Goal: Task Accomplishment & Management: Manage account settings

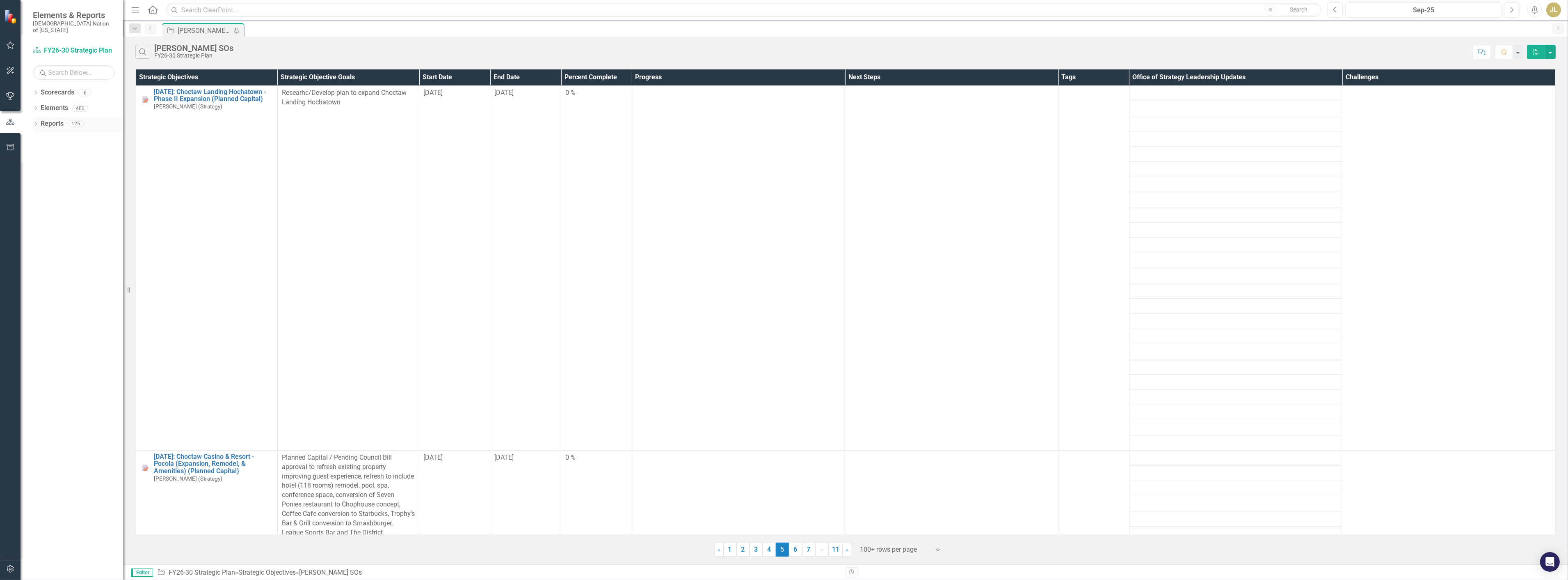
click at [36, 122] on icon "Dropdown" at bounding box center [36, 124] width 5 height 4
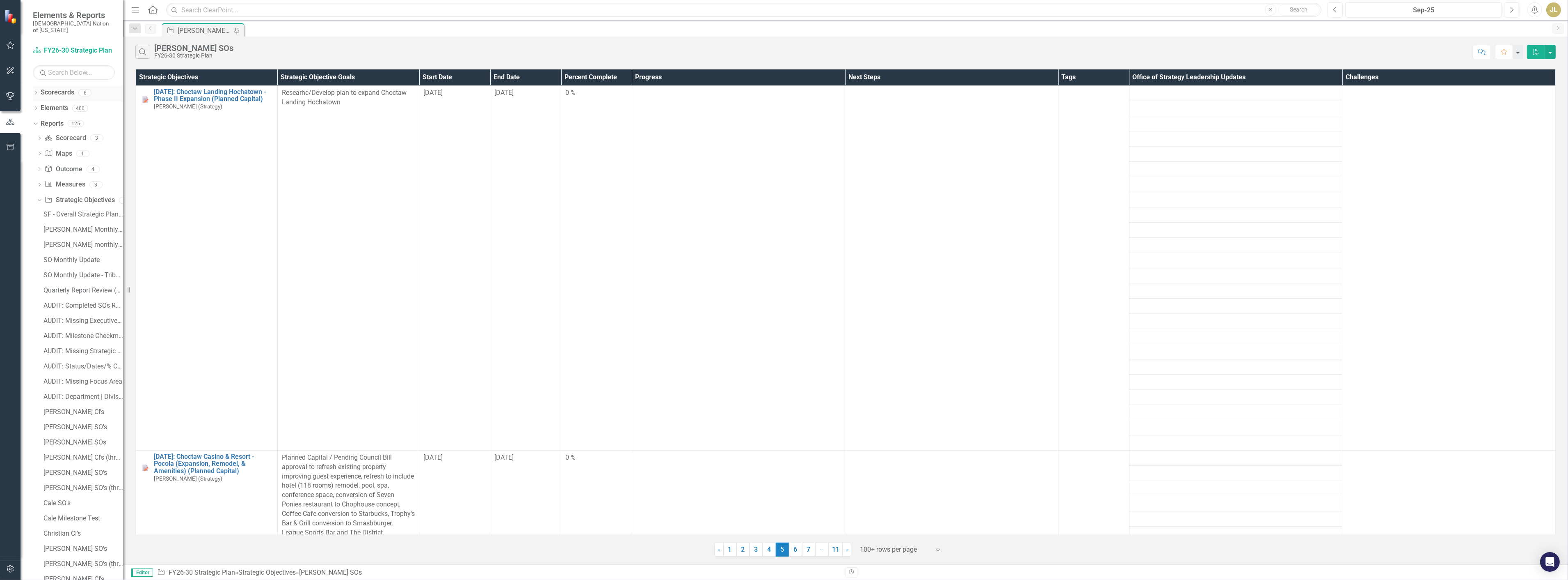
click at [35, 91] on icon "Dropdown" at bounding box center [36, 93] width 5 height 4
click at [84, 150] on link "Choctaw Nation Strategic Plan" at bounding box center [84, 155] width 78 height 10
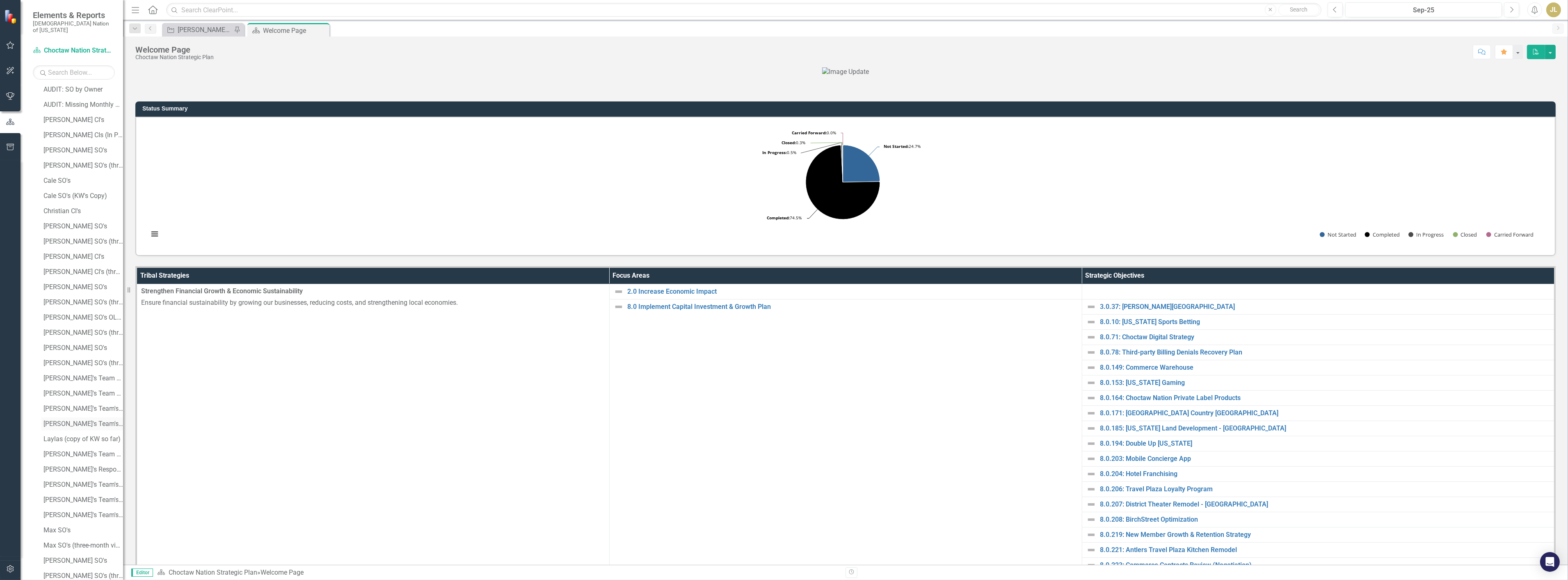
scroll to position [685, 0]
click at [69, 317] on div "[PERSON_NAME] SO's OLD PLAN" at bounding box center [83, 321] width 79 height 7
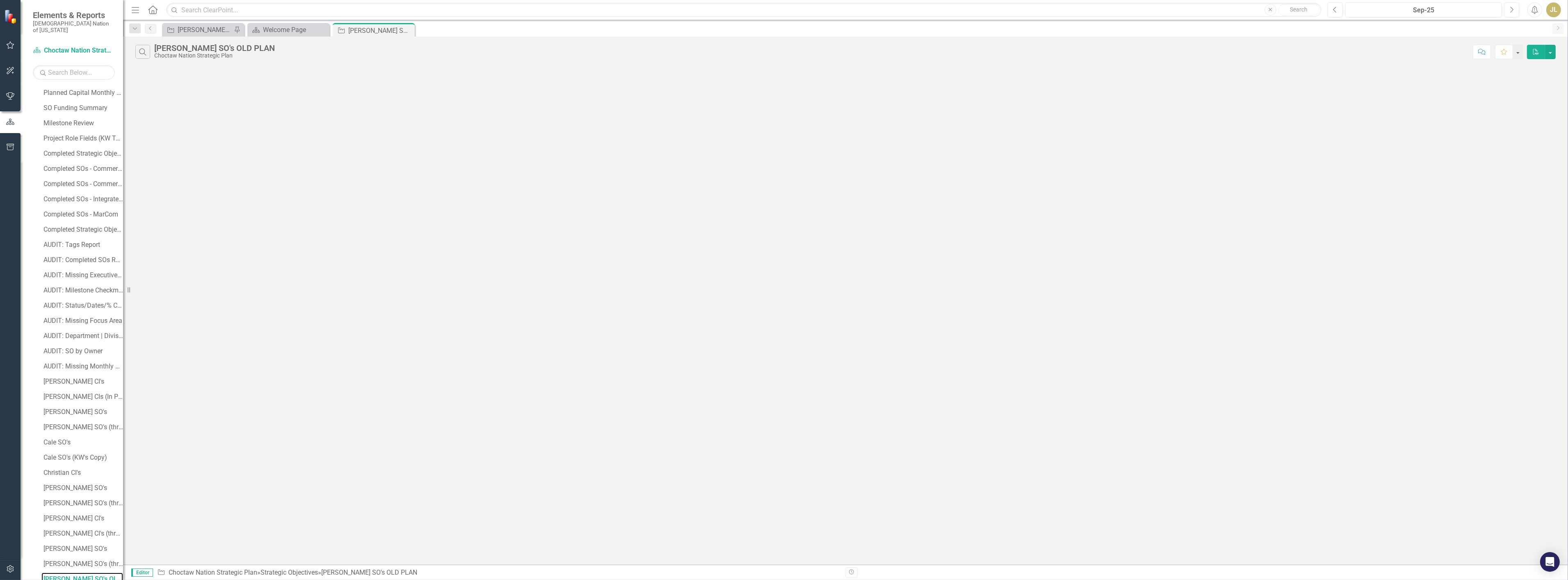
scroll to position [396, 0]
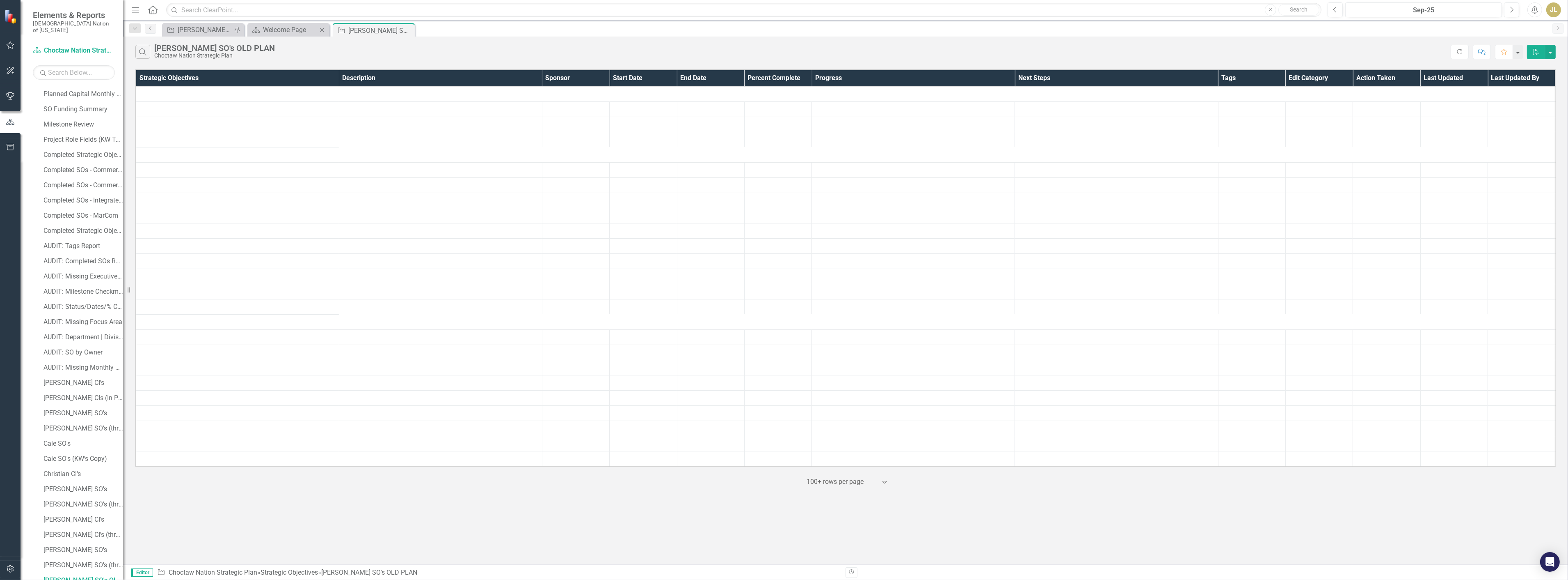
click at [323, 28] on icon "Close" at bounding box center [321, 29] width 8 height 6
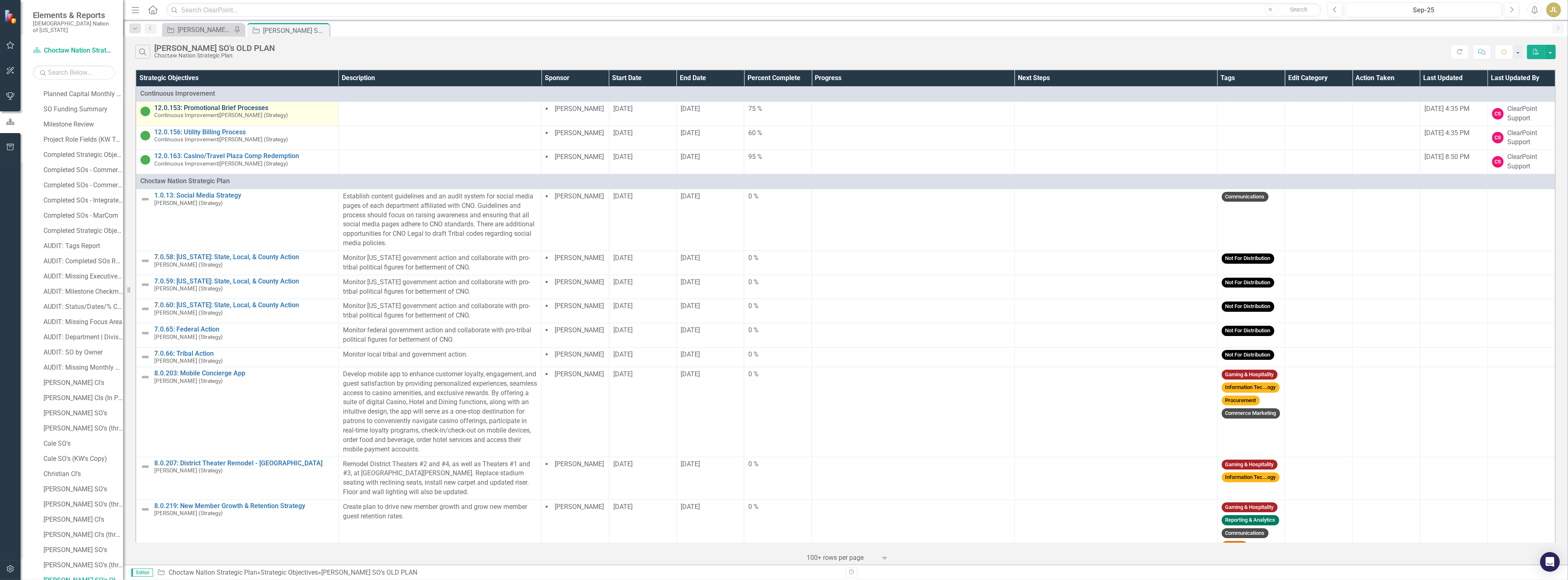
click at [224, 105] on link "12.0.153: Promotional Brief Processes" at bounding box center [245, 108] width 180 height 7
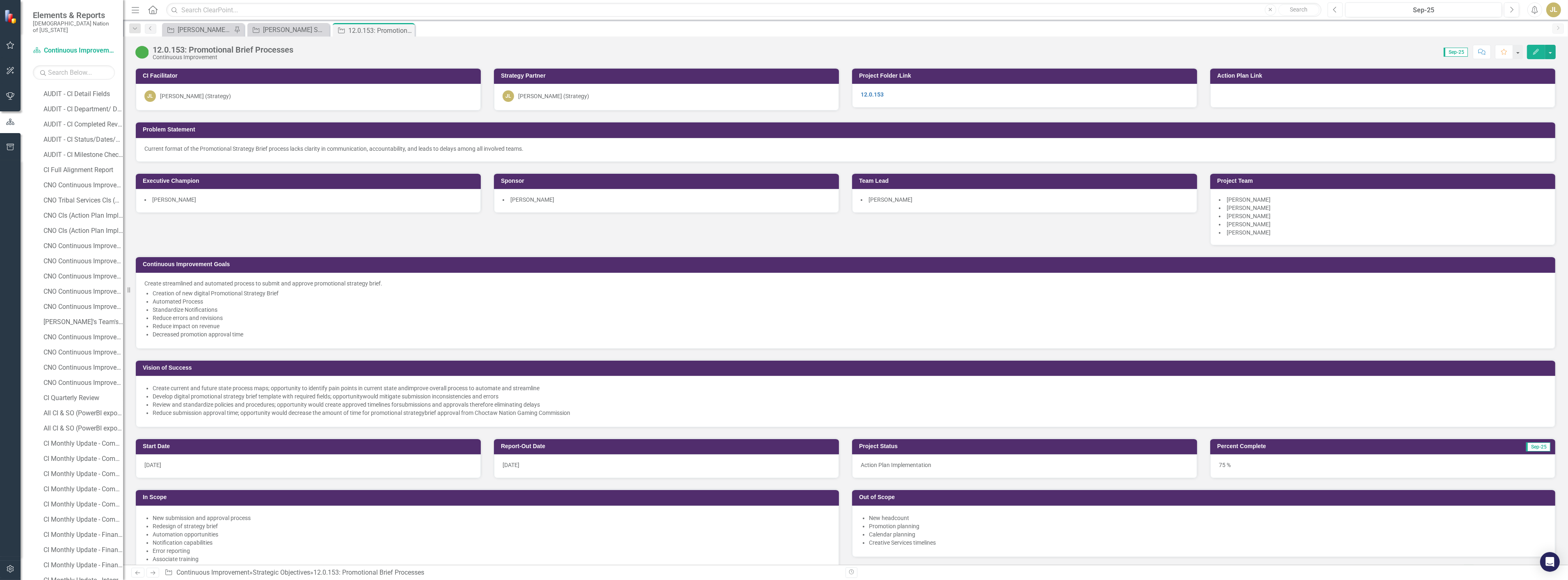
click at [1333, 7] on icon "Previous" at bounding box center [1335, 10] width 4 height 7
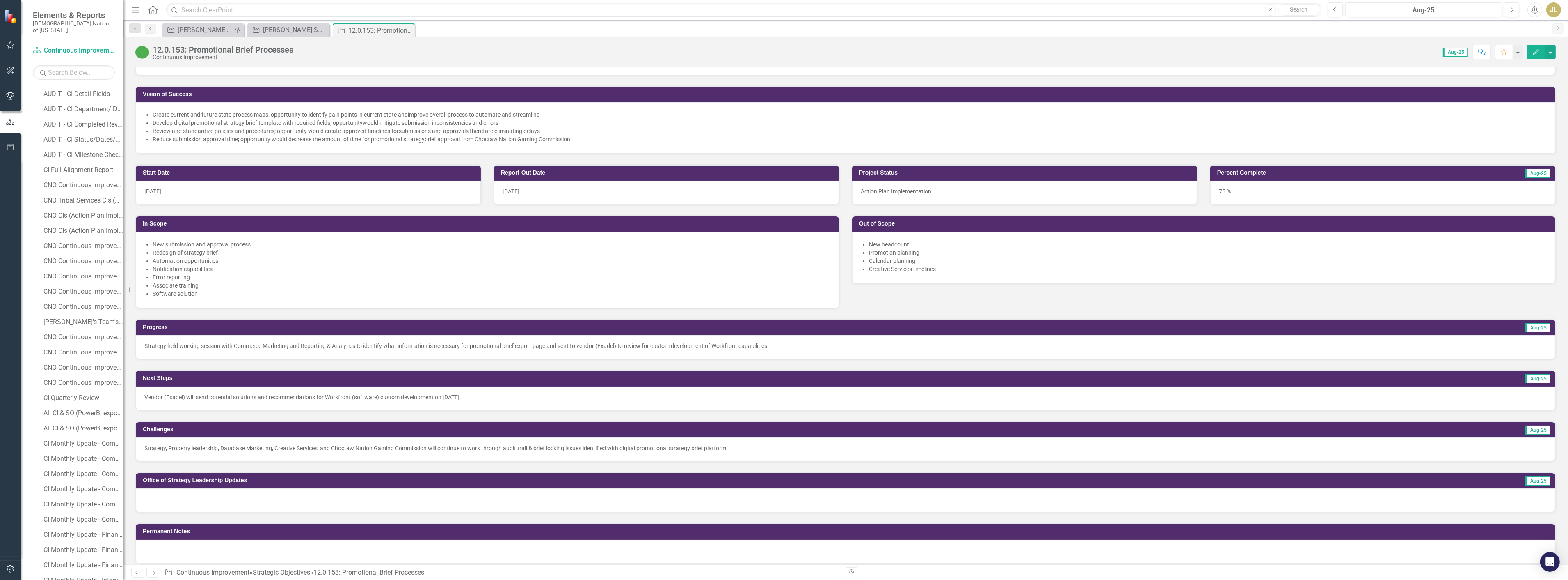
click at [431, 445] on p "Strategy, Property leadership, Database Marketing, Creative Services, and Choct…" at bounding box center [846, 448] width 1403 height 8
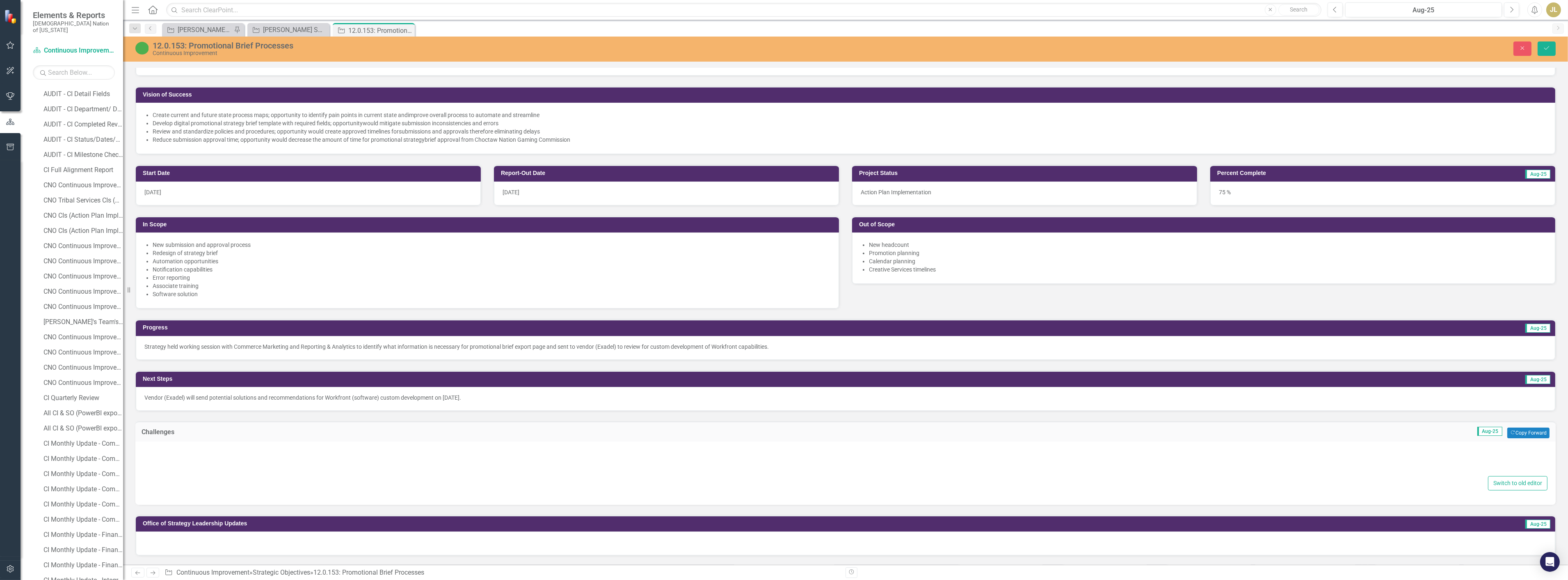
type textarea "<p>Strategy, Property leadership, Database Marketing, Creative Services, and Ch…"
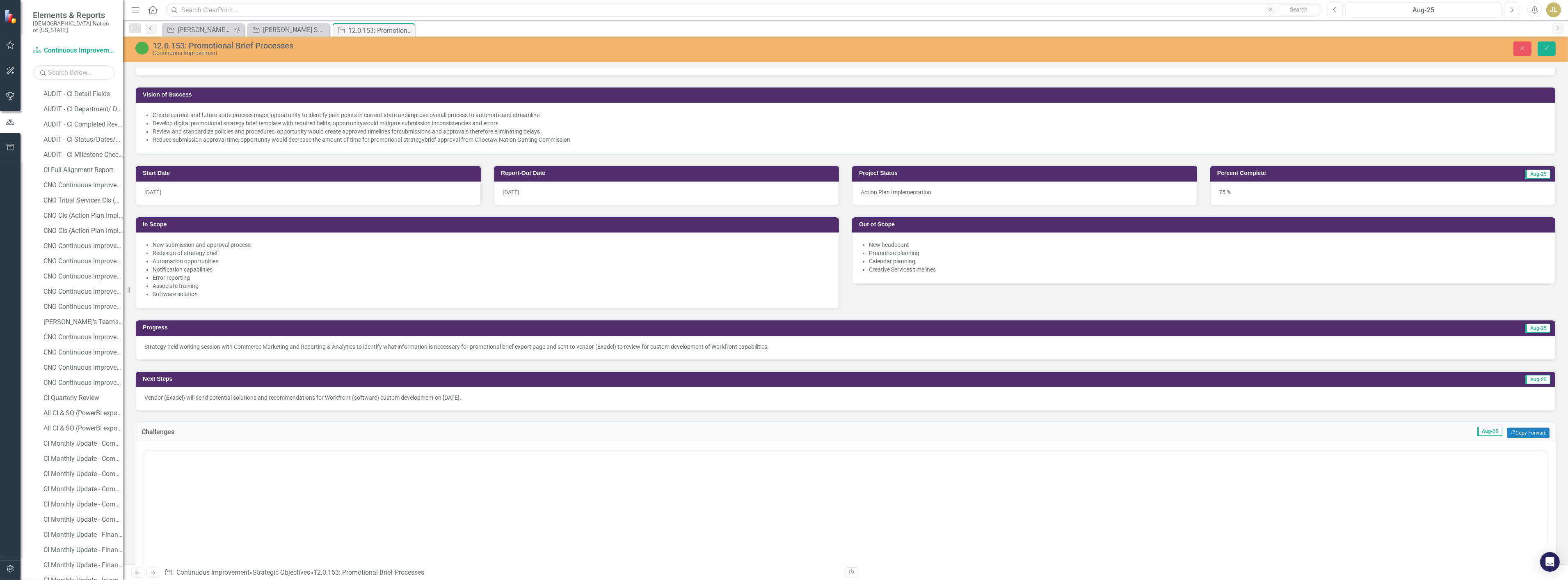
scroll to position [0, 0]
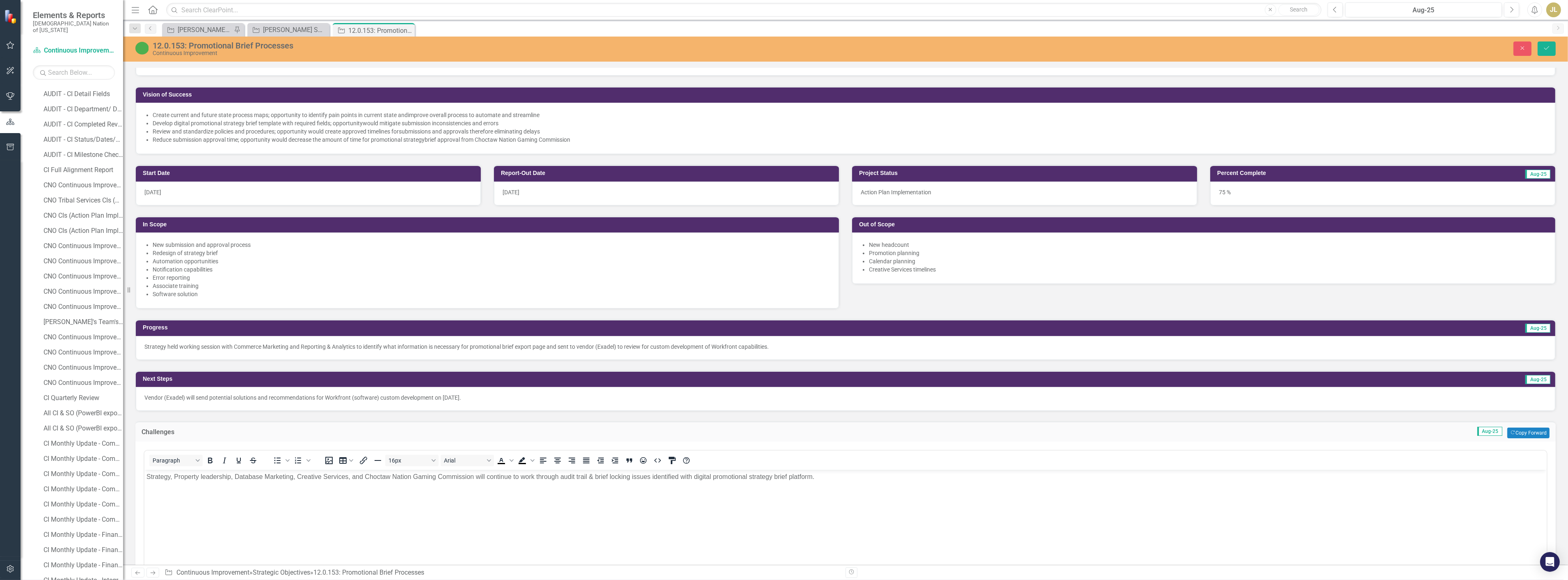
click at [417, 471] on body "Strategy, Property leadership, Database Marketing, Creative Services, and Choct…" at bounding box center [845, 531] width 1403 height 123
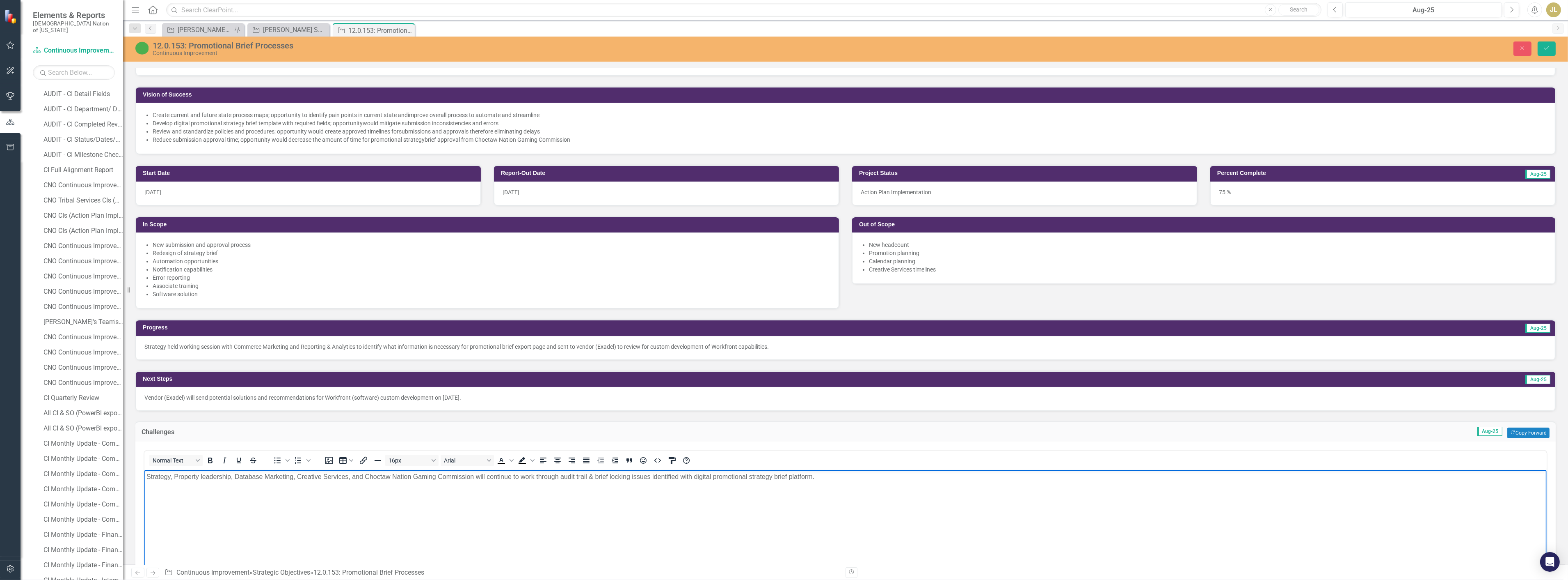
click at [417, 471] on body "Strategy, Property leadership, Database Marketing, Creative Services, and Choct…" at bounding box center [845, 531] width 1403 height 123
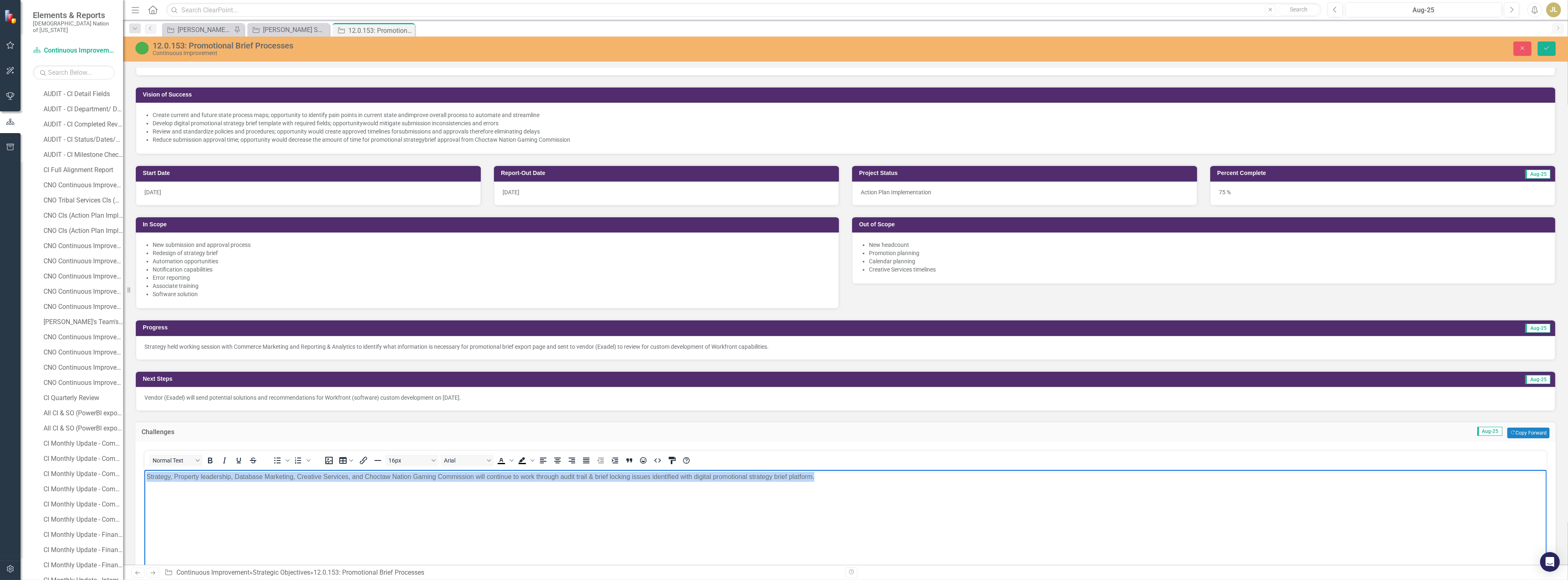
copy p "Strategy, Property leadership, Database Marketing, Creative Services, and Choct…"
click at [1537, 47] on div "Close Save" at bounding box center [1267, 48] width 590 height 14
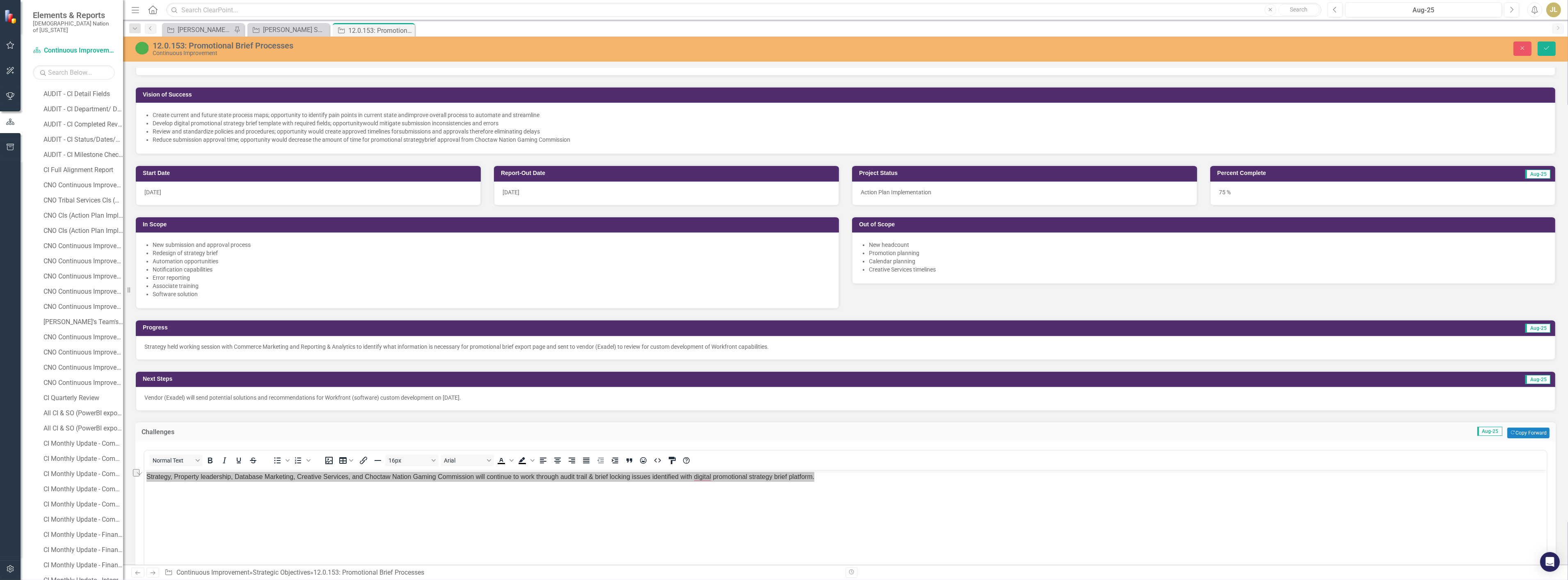
click at [1537, 47] on div "Close Save" at bounding box center [1267, 48] width 590 height 14
click at [1544, 47] on icon "Save" at bounding box center [1547, 48] width 7 height 5
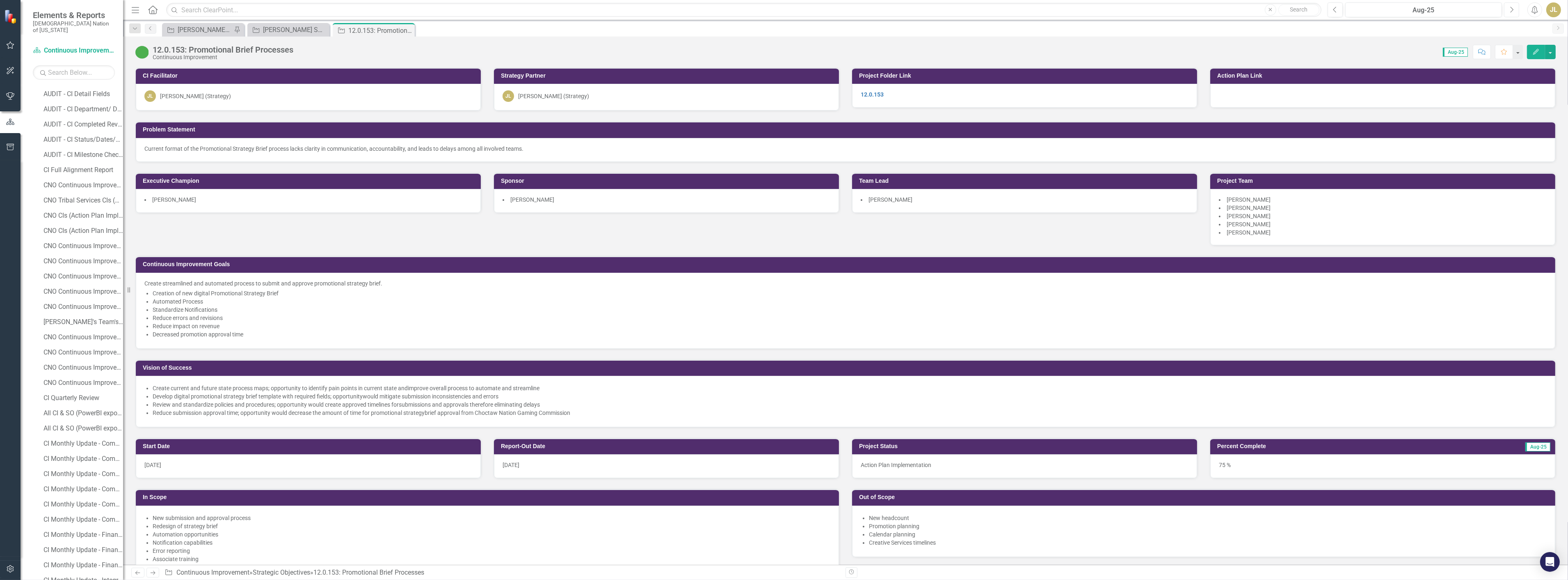
click at [1512, 11] on icon "button" at bounding box center [1513, 9] width 4 height 5
click at [1309, 46] on div "Score: 0.00 Sep-25 Completed Comment Favorite Edit" at bounding box center [926, 52] width 1258 height 14
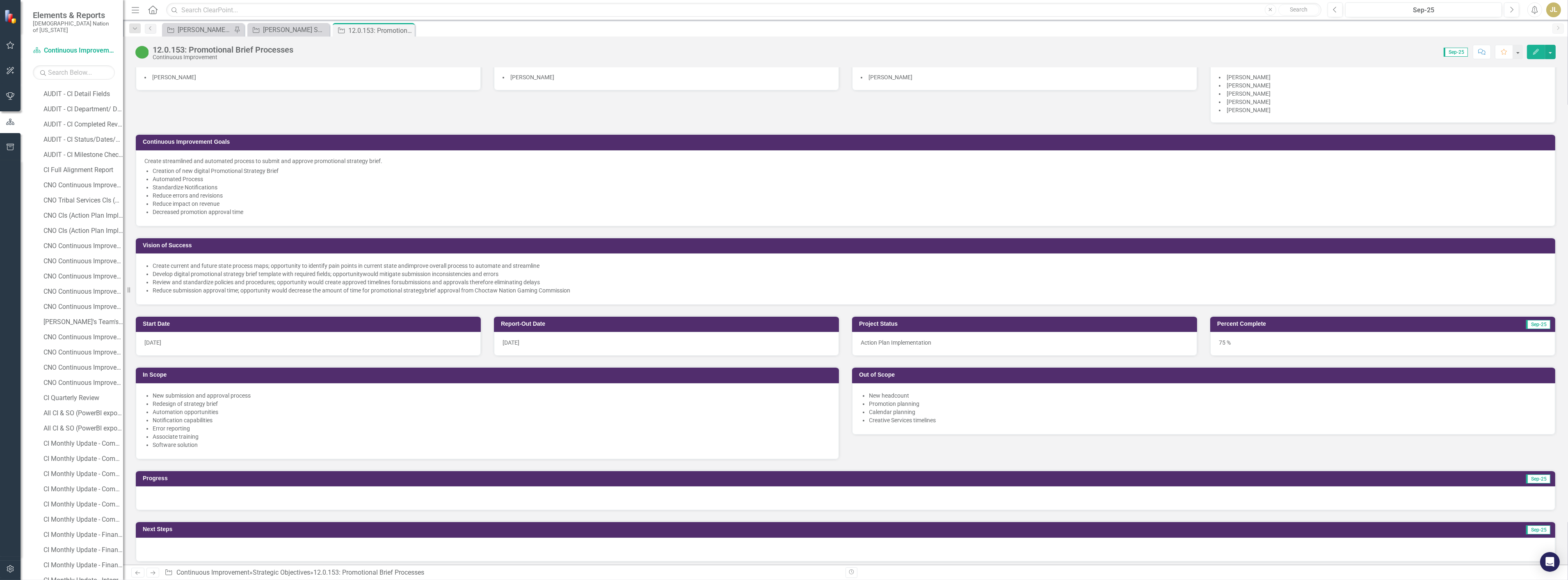
scroll to position [273, 0]
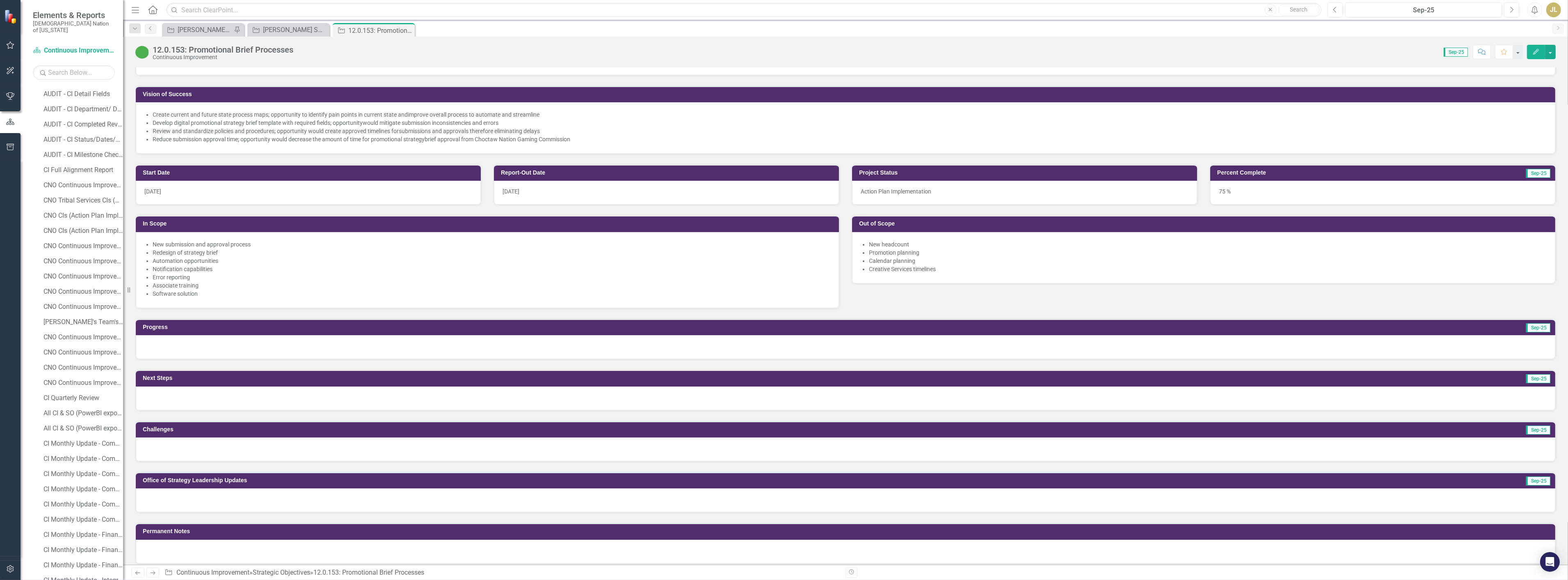
click at [206, 458] on div at bounding box center [846, 449] width 1420 height 24
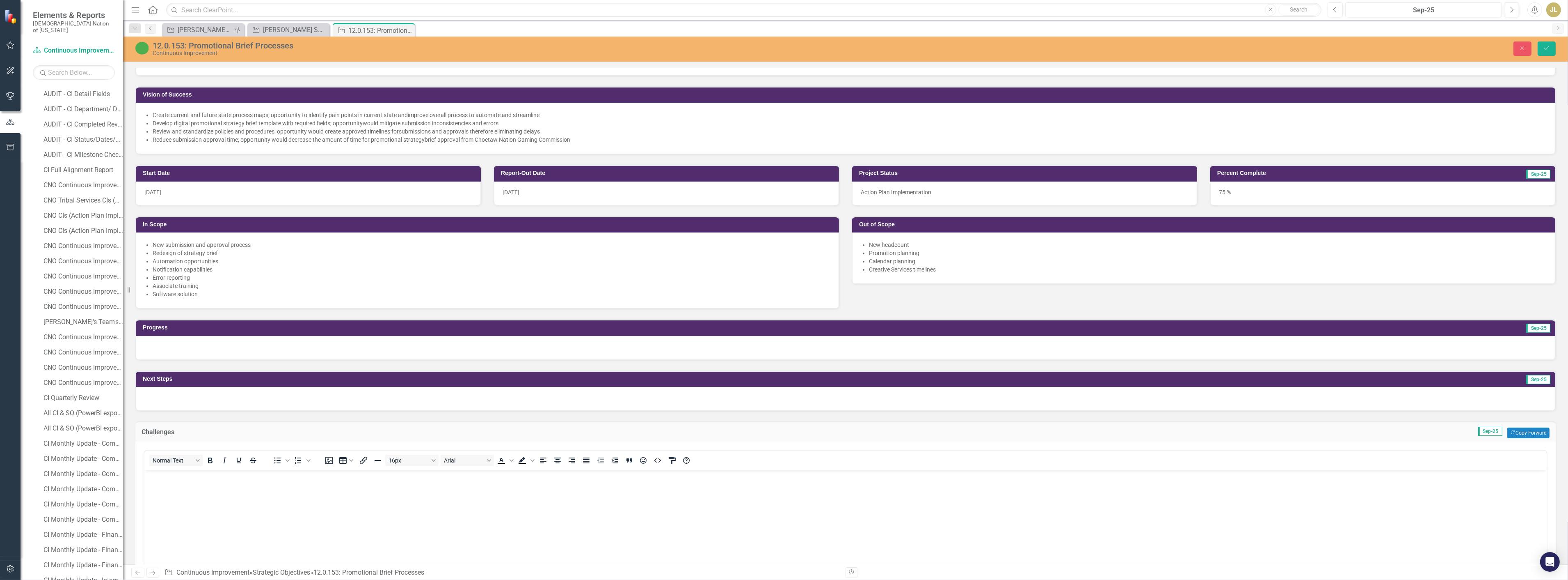
scroll to position [0, 0]
click at [207, 477] on p "Rich Text Area. Press ALT-0 for help." at bounding box center [846, 476] width 1398 height 10
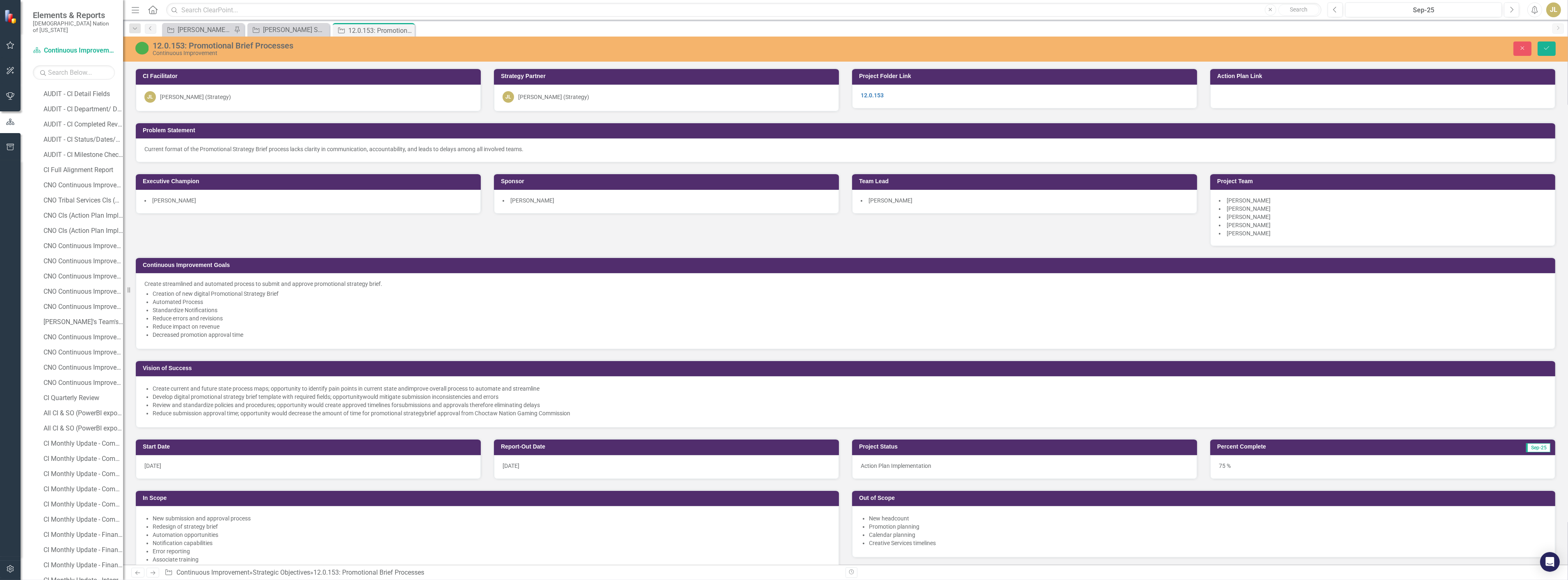
scroll to position [273, 0]
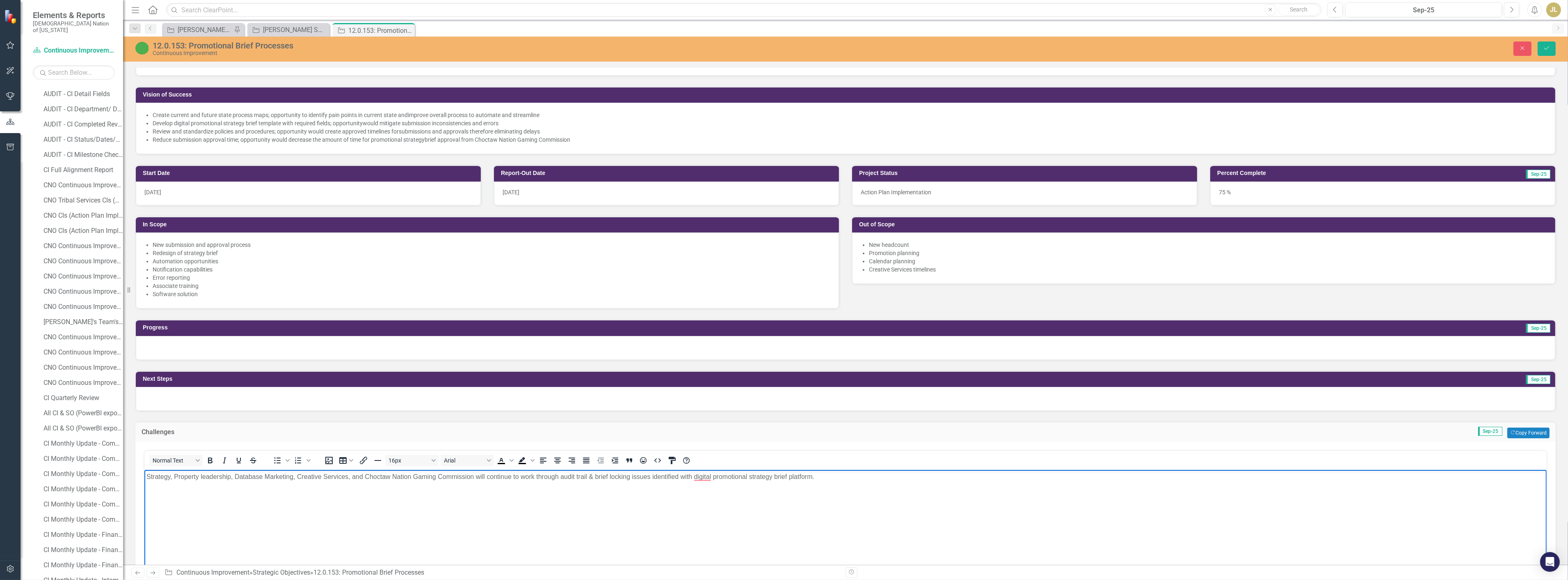
click at [677, 479] on span "﻿Strategy, Property leadership, Database Marketing, Creative Services, and Choc…" at bounding box center [480, 476] width 668 height 7
click at [768, 474] on span "﻿Strategy, Property leadership, Database Marketing, Creative Services, and Choc…" at bounding box center [480, 476] width 668 height 7
click at [832, 476] on p "﻿Strategy, Property leadership, Database Marketing, Creative Services, and Choc…" at bounding box center [846, 476] width 1398 height 10
click at [1546, 46] on icon "Save" at bounding box center [1547, 48] width 7 height 5
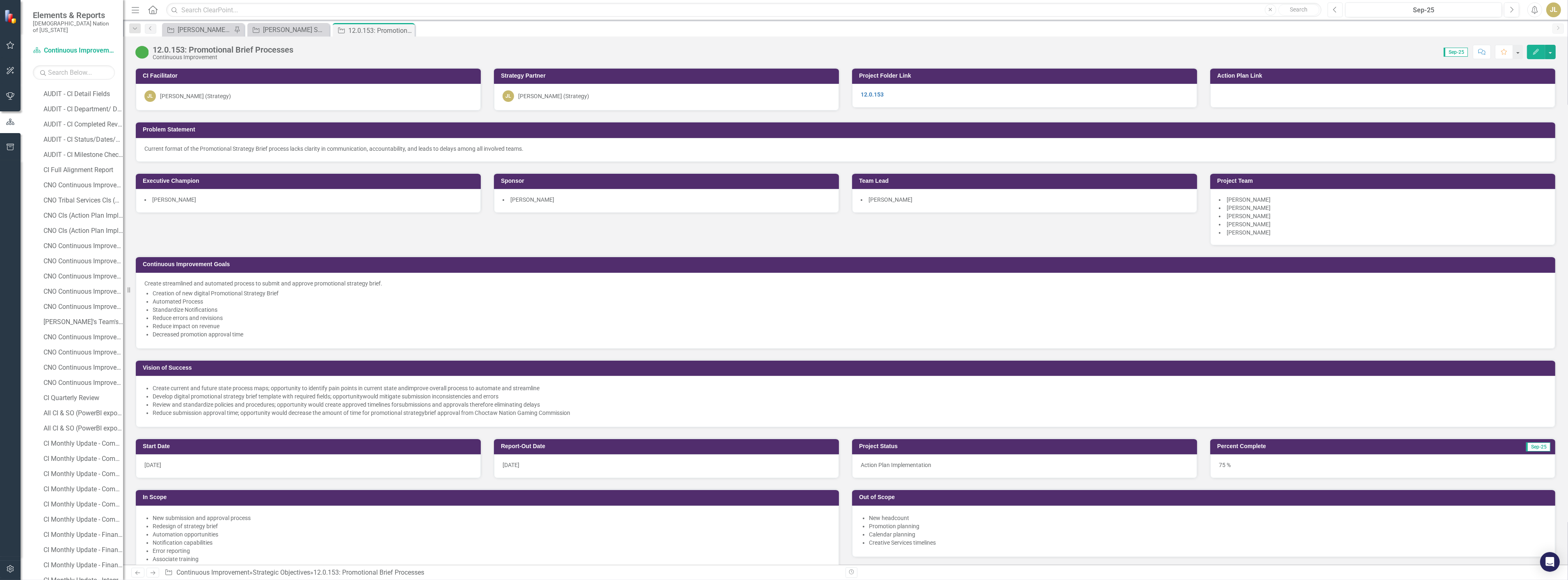
click at [1331, 4] on button "Previous" at bounding box center [1335, 10] width 15 height 15
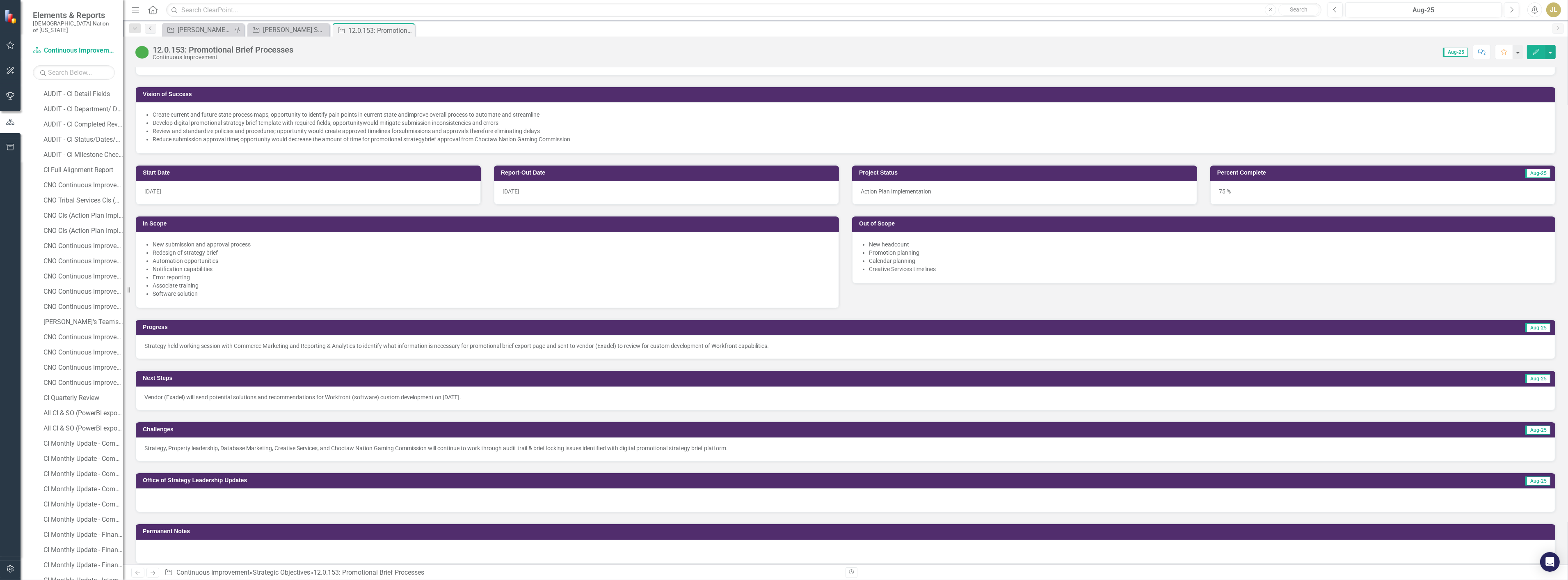
click at [296, 396] on p "Vendor (Exadel) will send potential solutions and recommendations for Workfront…" at bounding box center [846, 397] width 1403 height 8
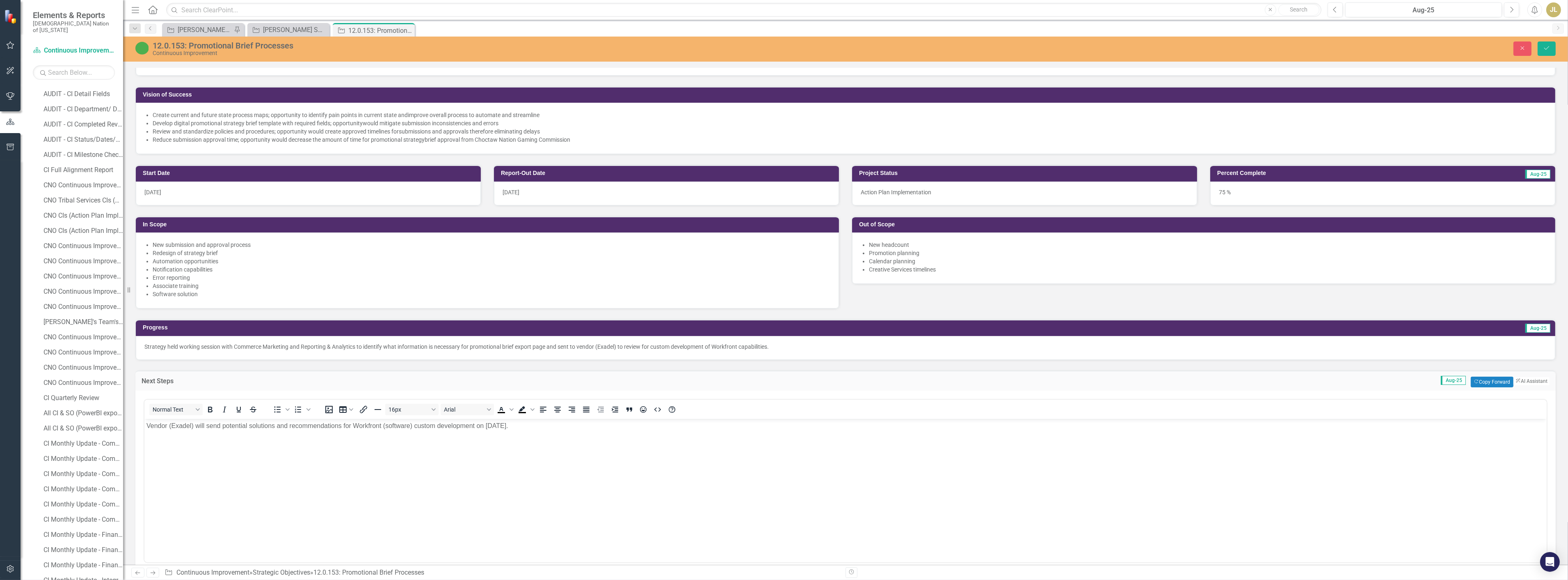
scroll to position [0, 0]
click at [286, 440] on body "Vendor (Exadel) will send potential solutions and recommendations for Workfront…" at bounding box center [845, 480] width 1403 height 123
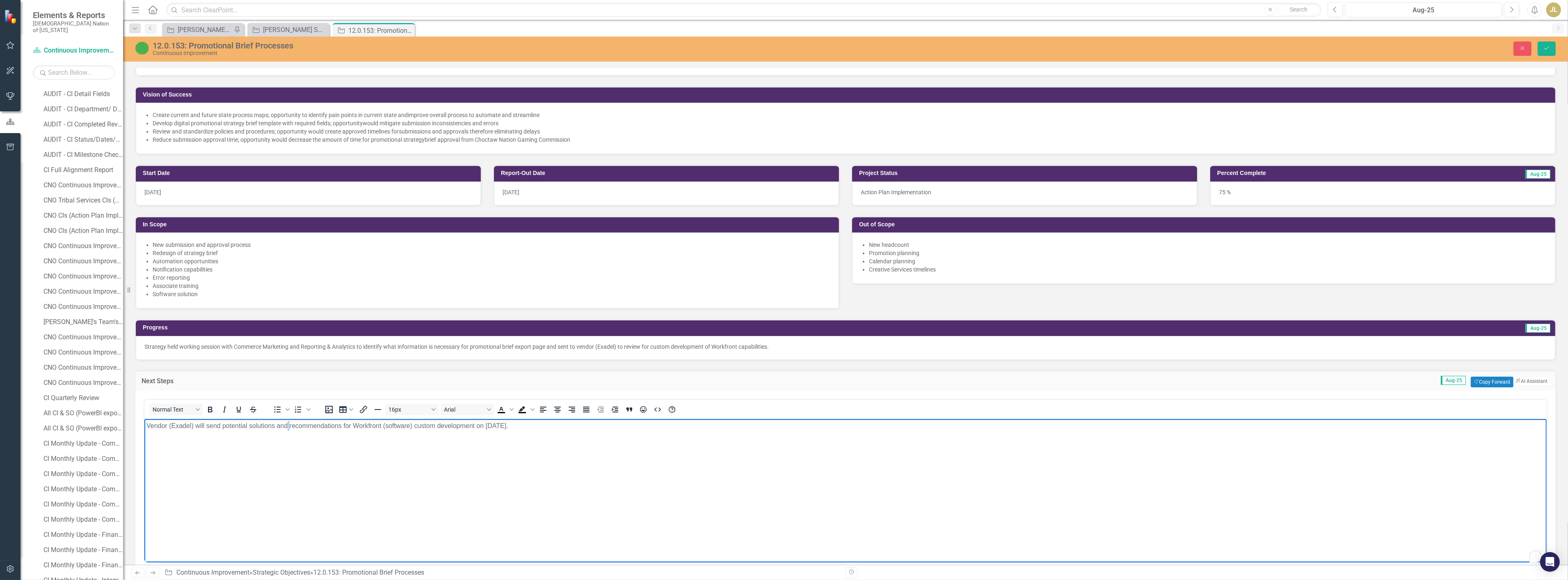
click at [286, 440] on body "Vendor (Exadel) will send potential solutions and recommendations for Workfront…" at bounding box center [845, 480] width 1403 height 123
copy p "Vendor (Exadel) will send potential solutions and recommendations for Workfront…"
click at [1548, 49] on icon "Save" at bounding box center [1547, 48] width 7 height 5
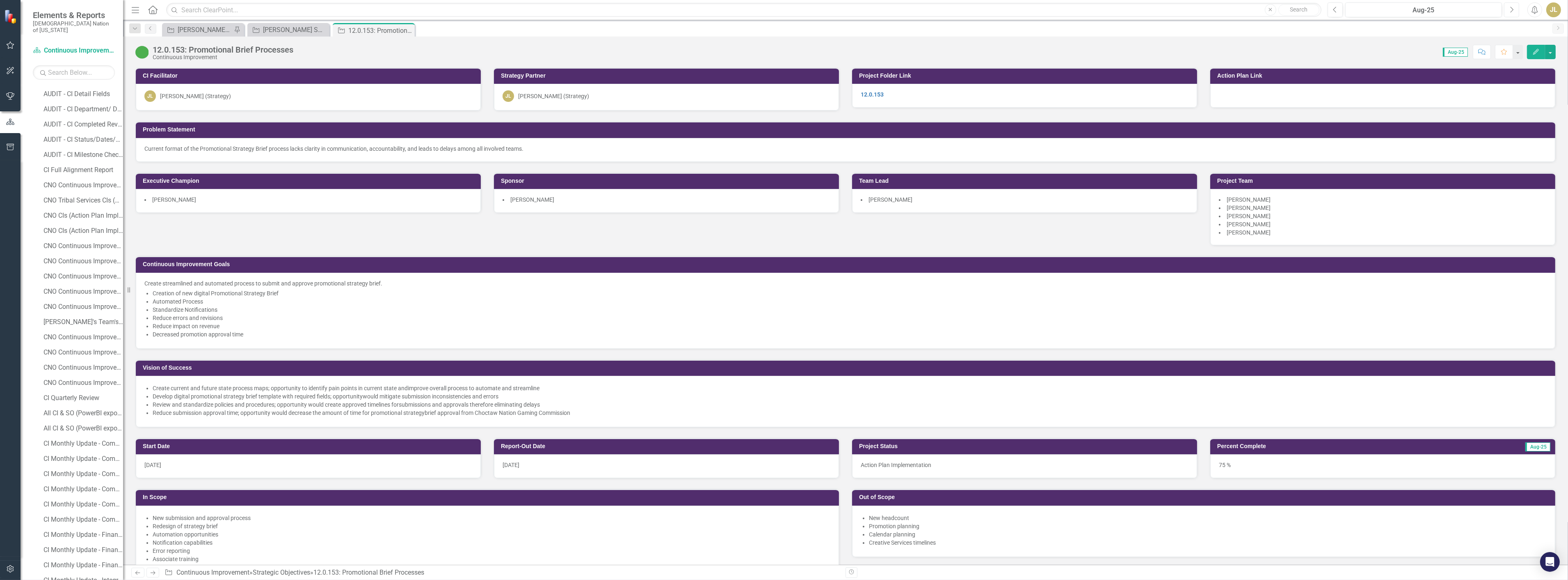
click at [1514, 13] on icon "Next" at bounding box center [1512, 10] width 4 height 7
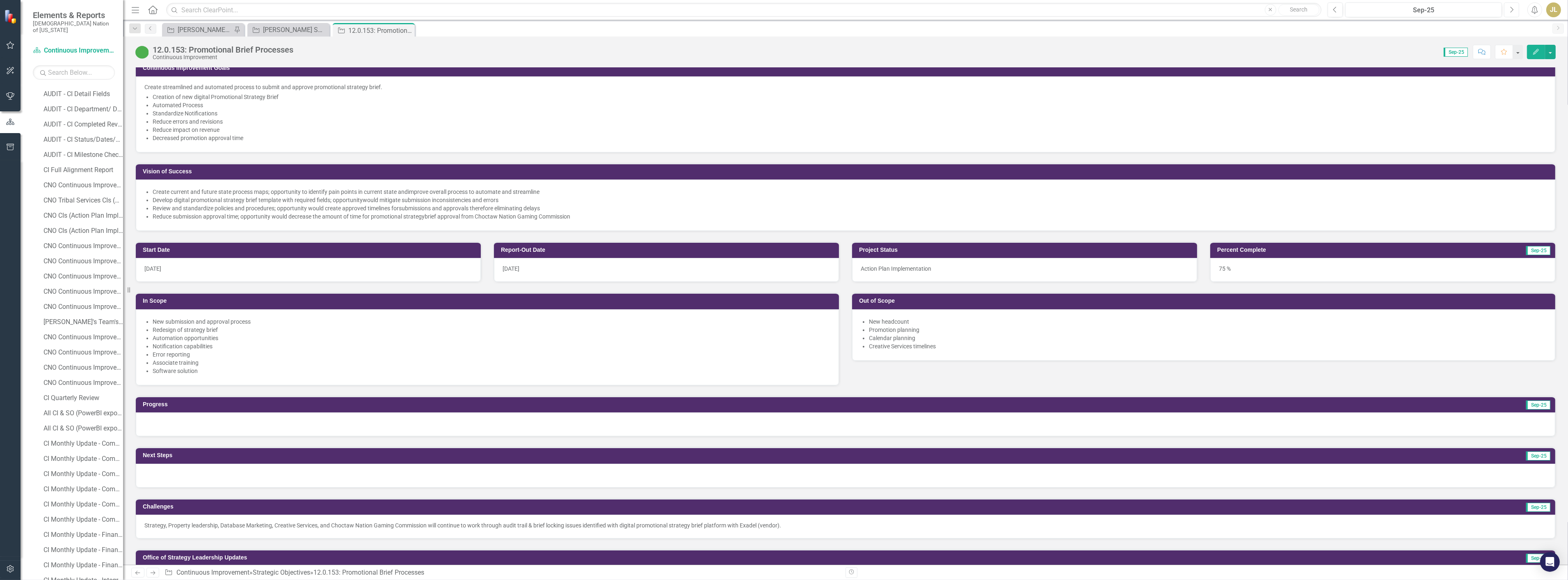
scroll to position [319, 0]
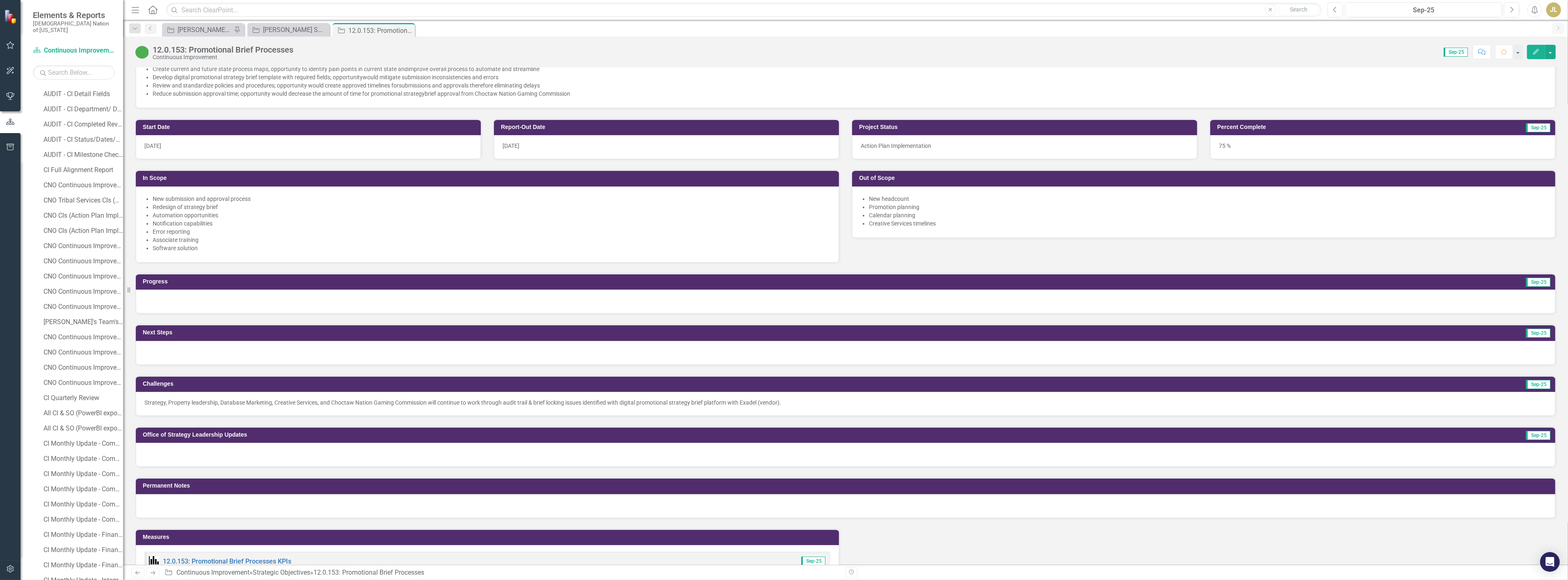
click at [189, 304] on div at bounding box center [846, 301] width 1420 height 24
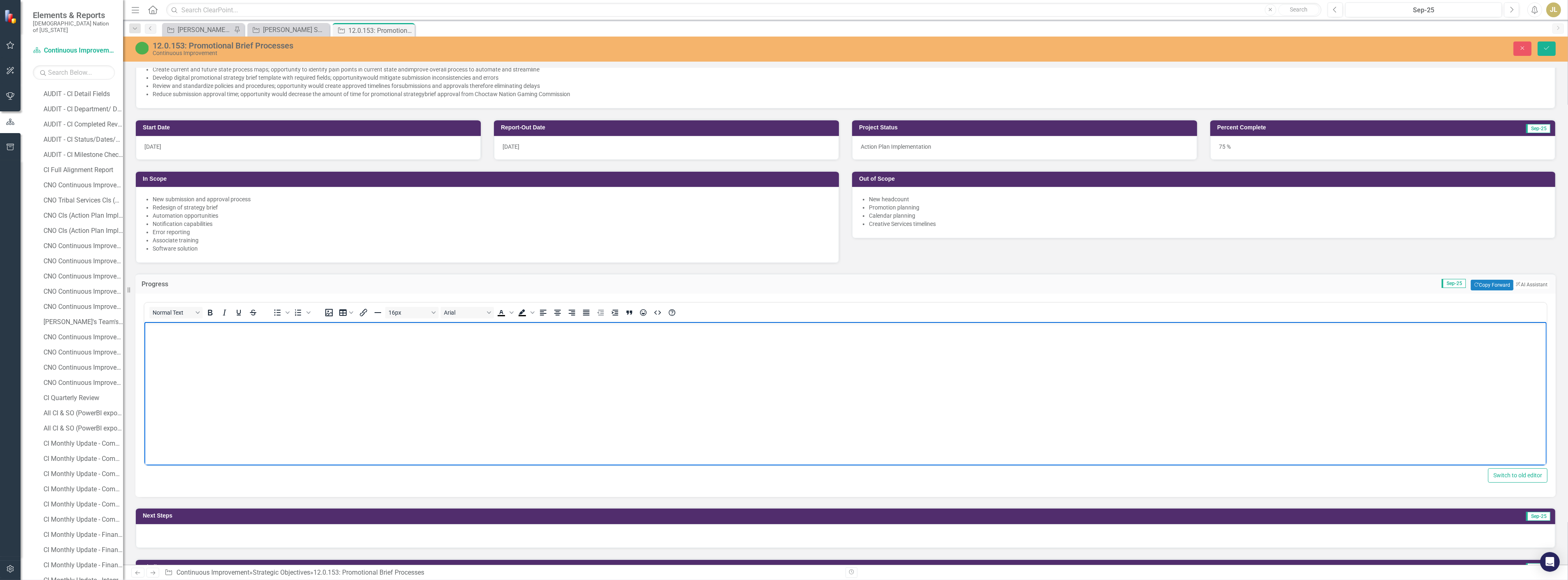
scroll to position [0, 0]
click at [186, 349] on body "Rich Text Area. Press ALT-0 for help." at bounding box center [845, 383] width 1403 height 123
drag, startPoint x: 222, startPoint y: 330, endPoint x: 196, endPoint y: 331, distance: 26.0
click at [196, 331] on p "Vendor (Exadel) will send potential solutions and recommendations for Workfront…" at bounding box center [846, 329] width 1398 height 10
click at [147, 331] on p "Vendor (Exadel) will send potential solutions and recommendations for Workfront…" at bounding box center [846, 329] width 1398 height 10
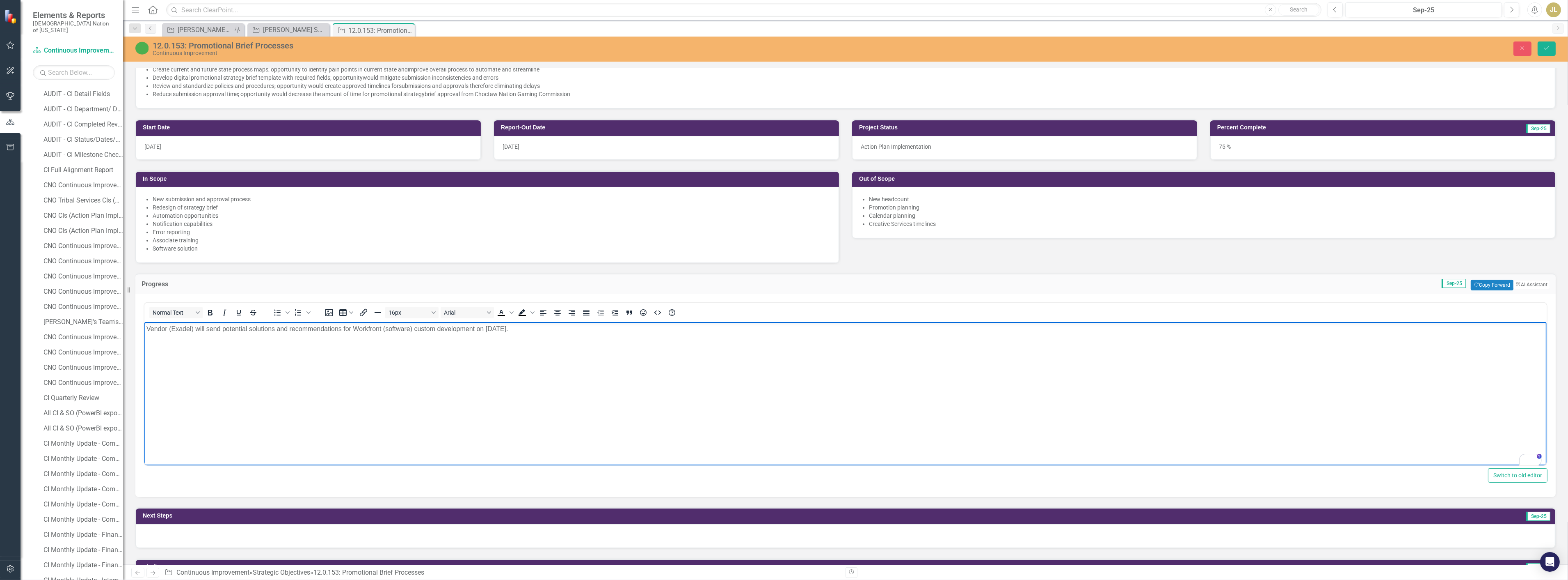
click at [210, 328] on p "Vendor (Exadel) will send potential solutions and recommendations for Workfront…" at bounding box center [846, 329] width 1398 height 10
drag, startPoint x: 219, startPoint y: 328, endPoint x: 196, endPoint y: 330, distance: 23.1
click at [196, 330] on p "Vendor (Exadel) will send potential solutions and recommendations for Workfront…" at bounding box center [846, 329] width 1398 height 10
click at [521, 332] on p "Vendor (Exadel) presented potential solutions and recommendations for Workfront…" at bounding box center [846, 329] width 1398 height 10
click at [1540, 40] on div "12.0.153: Promotional Brief Processes Continuous Improvement Close Save" at bounding box center [846, 47] width 1445 height 15
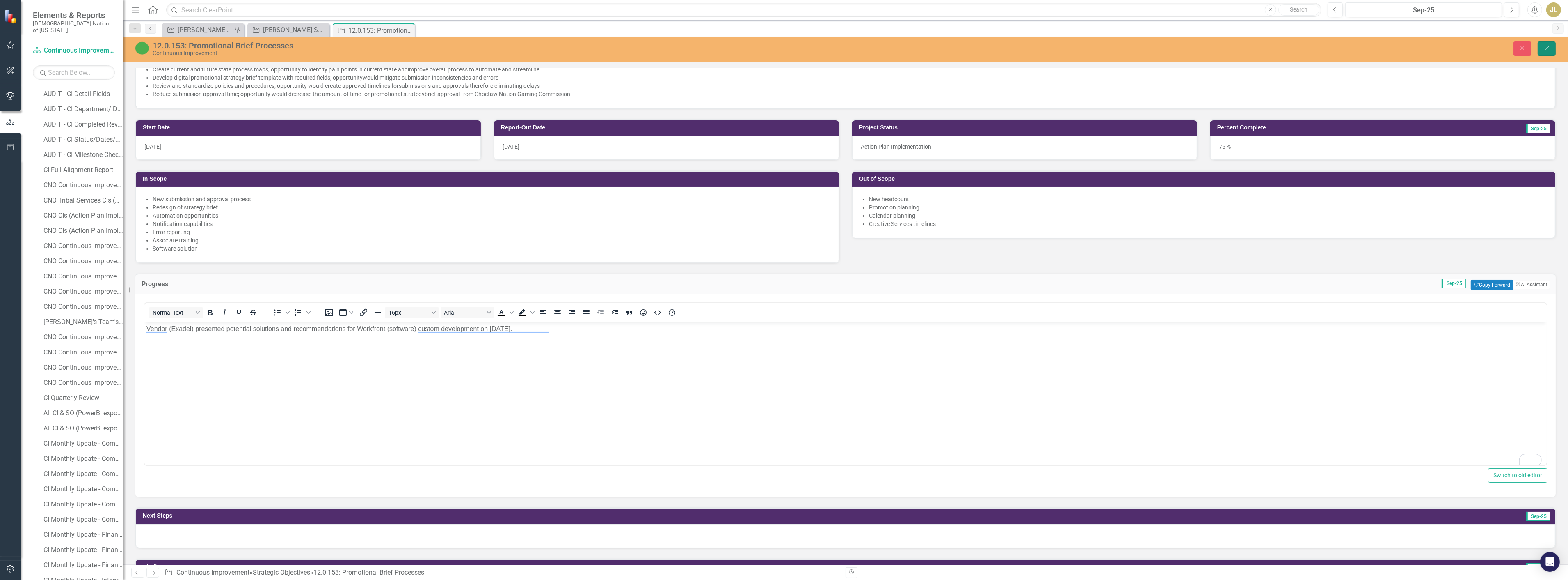
click at [1541, 49] on button "Save" at bounding box center [1547, 48] width 18 height 14
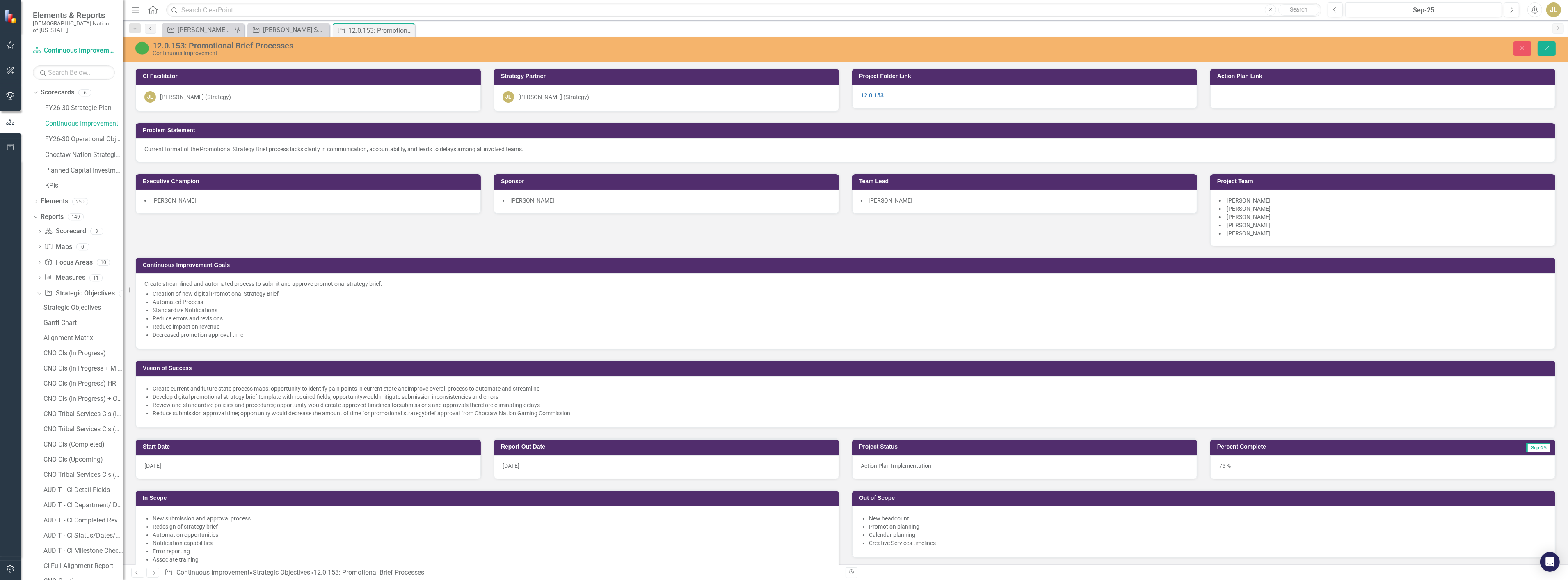
scroll to position [411, 0]
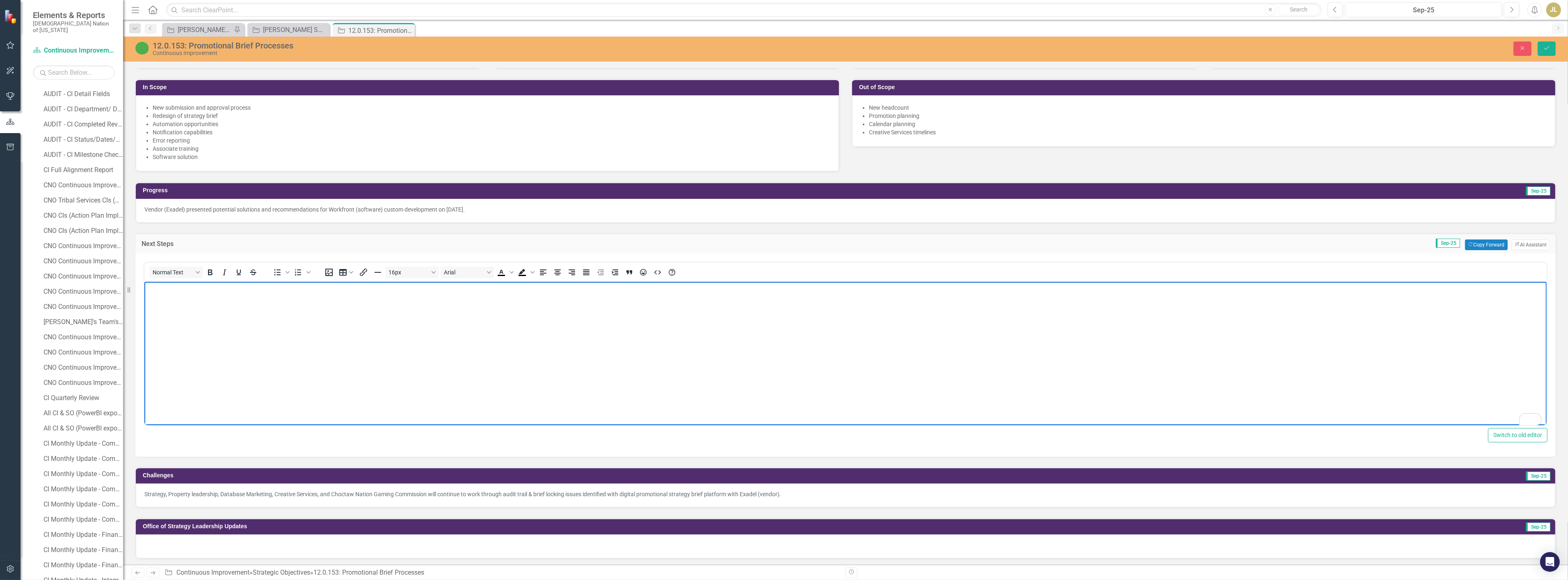
click at [204, 350] on body "To enrich screen reader interactions, please activate Accessibility in Grammarl…" at bounding box center [845, 343] width 1403 height 123
click at [191, 208] on p "Vendor (Exadel) presented potential solutions and recommendations for Workfront…" at bounding box center [846, 209] width 1403 height 8
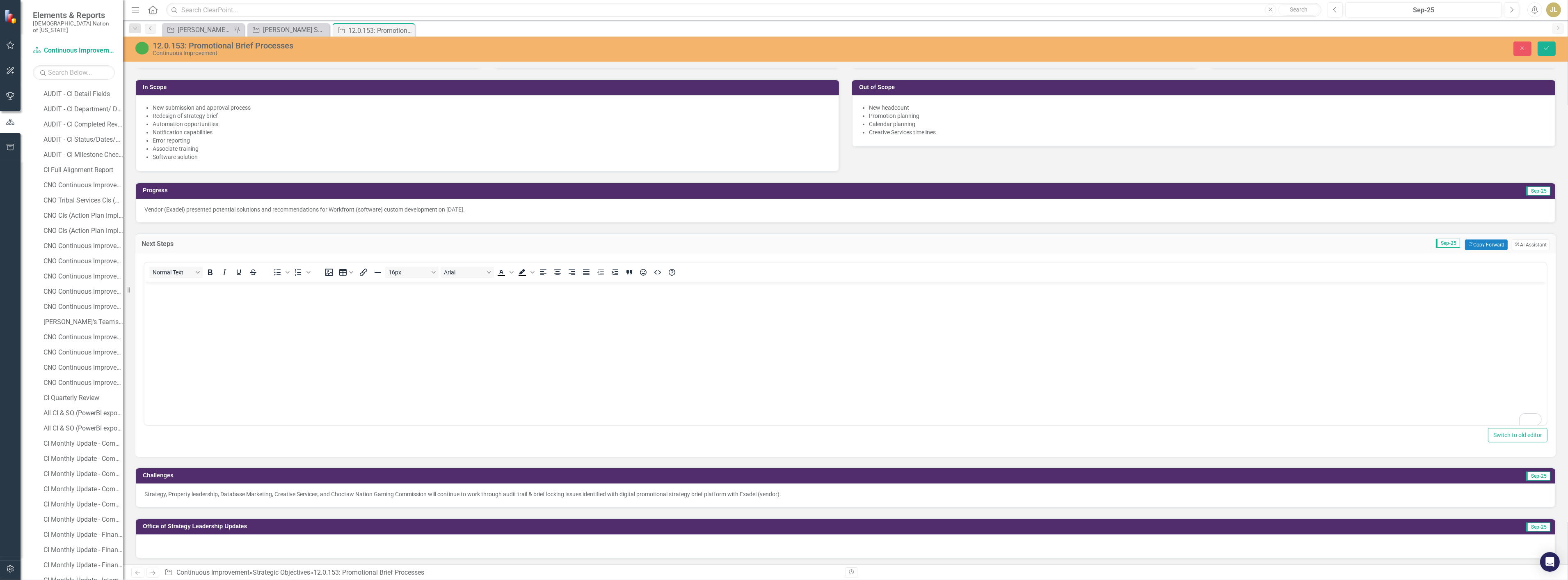
click at [191, 208] on p "Vendor (Exadel) presented potential solutions and recommendations for Workfront…" at bounding box center [846, 209] width 1403 height 8
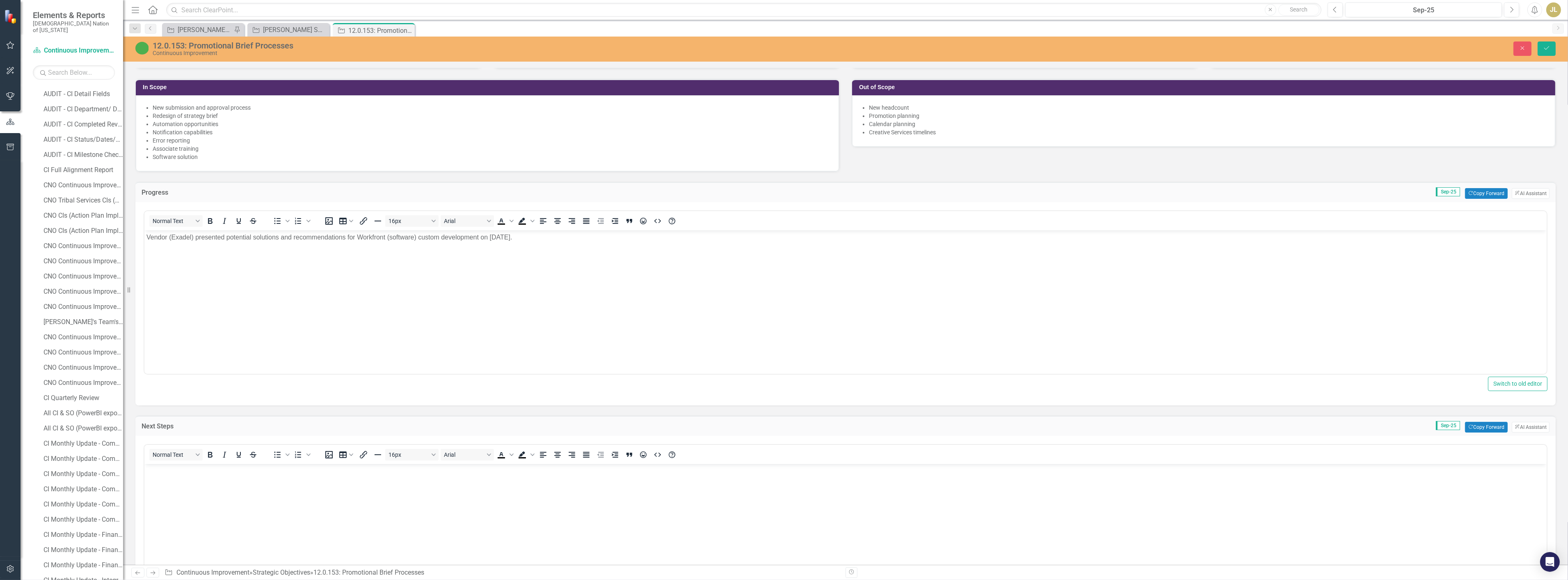
scroll to position [0, 0]
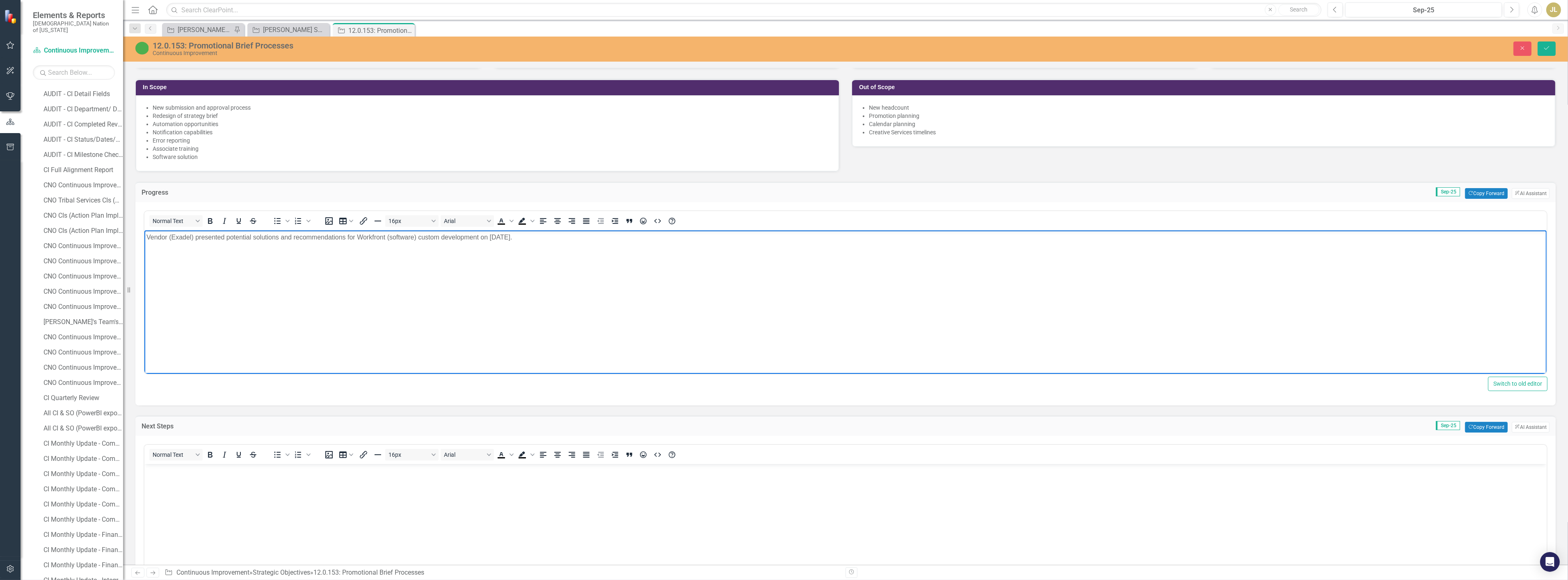
click at [213, 241] on p "Vendor (Exadel) presented potential solutions and recommendations for Workfront…" at bounding box center [846, 237] width 1398 height 10
copy p "Vendor (Exadel) presented potential solutions and recommendations for Workfront…"
click at [173, 488] on body "To enrich screen reader interactions, please activate Accessibility in Grammarl…" at bounding box center [845, 525] width 1403 height 123
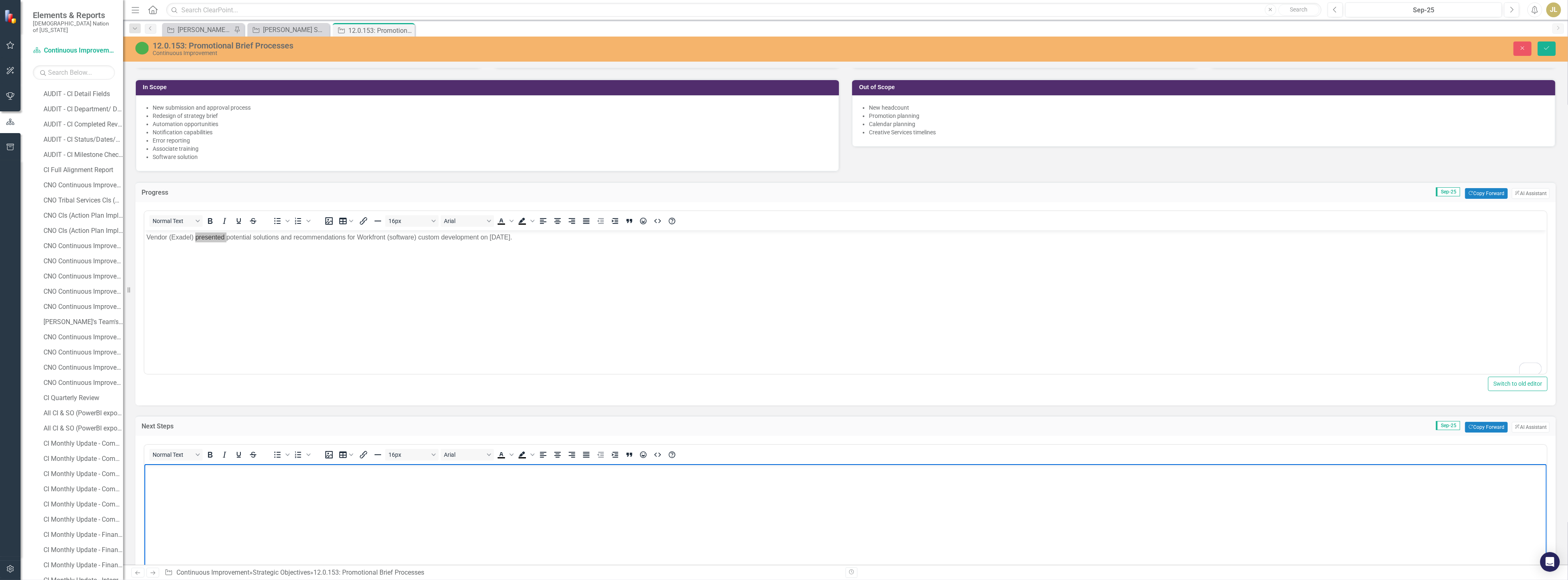
paste body "To enrich screen reader interactions, please activate Accessibility in Grammarl…"
click at [207, 473] on p "Vendor (Exadel) presented potential solutions and recommendations for Workfront…" at bounding box center [846, 471] width 1398 height 10
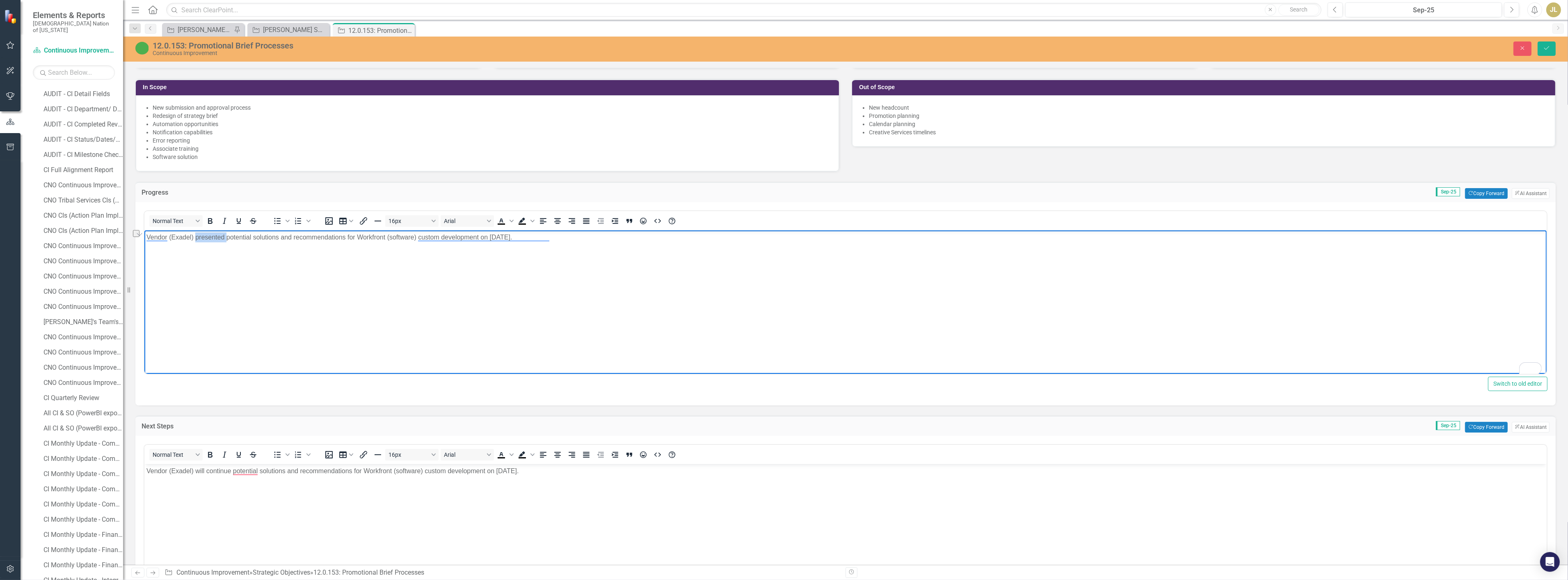
click at [413, 265] on body "Vendor (Exadel) presented potential solutions and recommendations for Workfront…" at bounding box center [845, 292] width 1403 height 123
click at [592, 241] on p "Vendor (Exadel) presented potential solutions and recommendations for Workfront…" at bounding box center [846, 237] width 1398 height 10
click at [671, 238] on p "Vendor (Exadel) presented potential solutions and recommendations for Workfront…" at bounding box center [846, 237] width 1398 height 10
click at [720, 238] on p "Vendor (Exadel) presented potential solutions and recommendations for Workfront…" at bounding box center [846, 237] width 1398 height 10
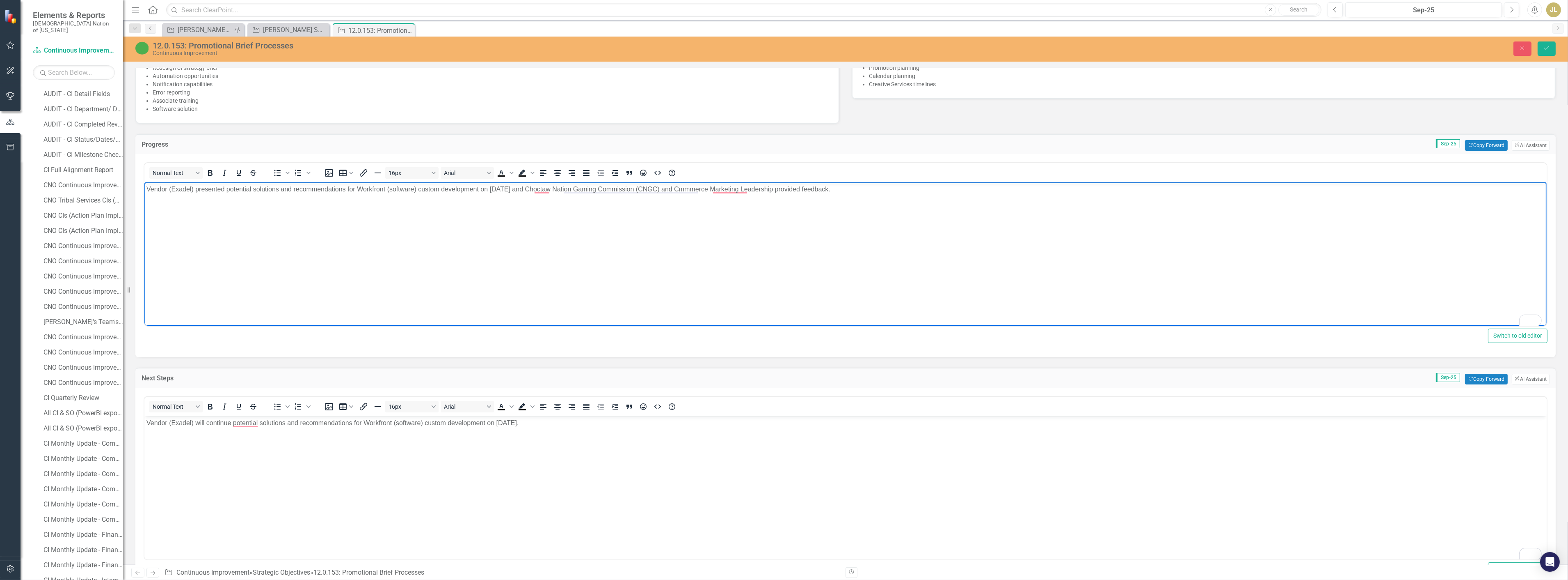
scroll to position [502, 0]
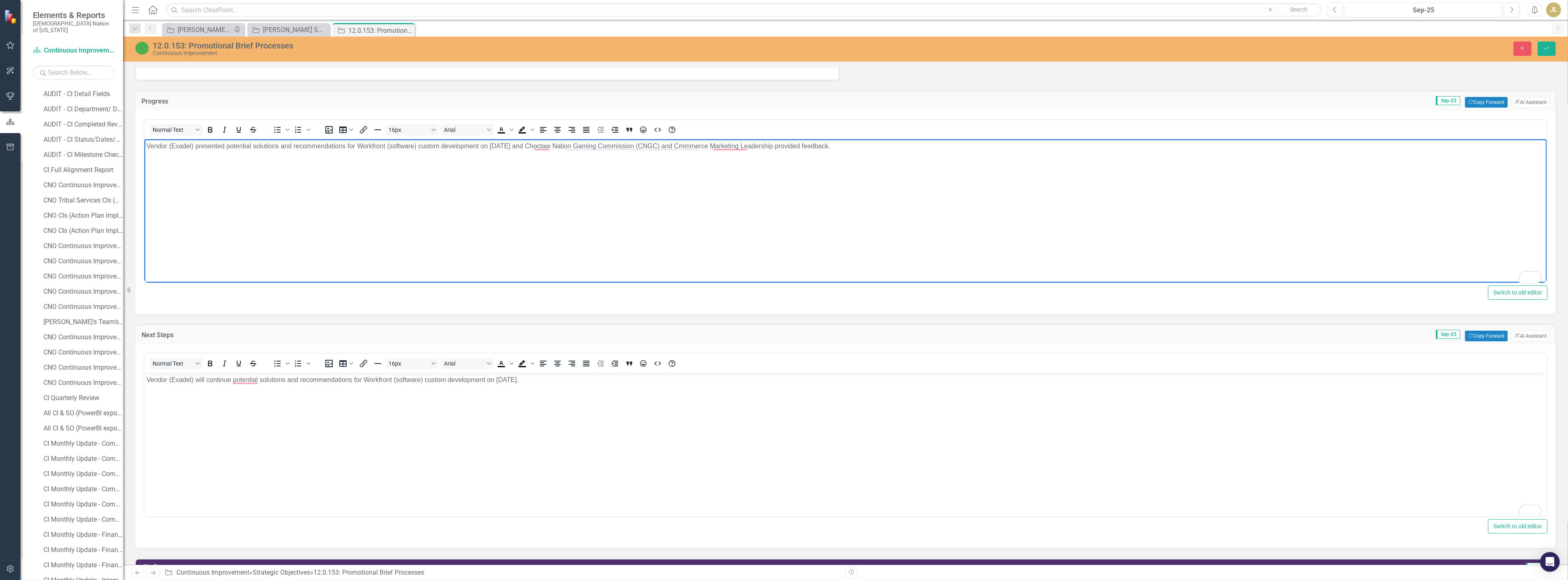
click at [236, 379] on p "Vendor (Exadel) will continue potential solutions and recommendations for Workf…" at bounding box center [846, 380] width 1398 height 10
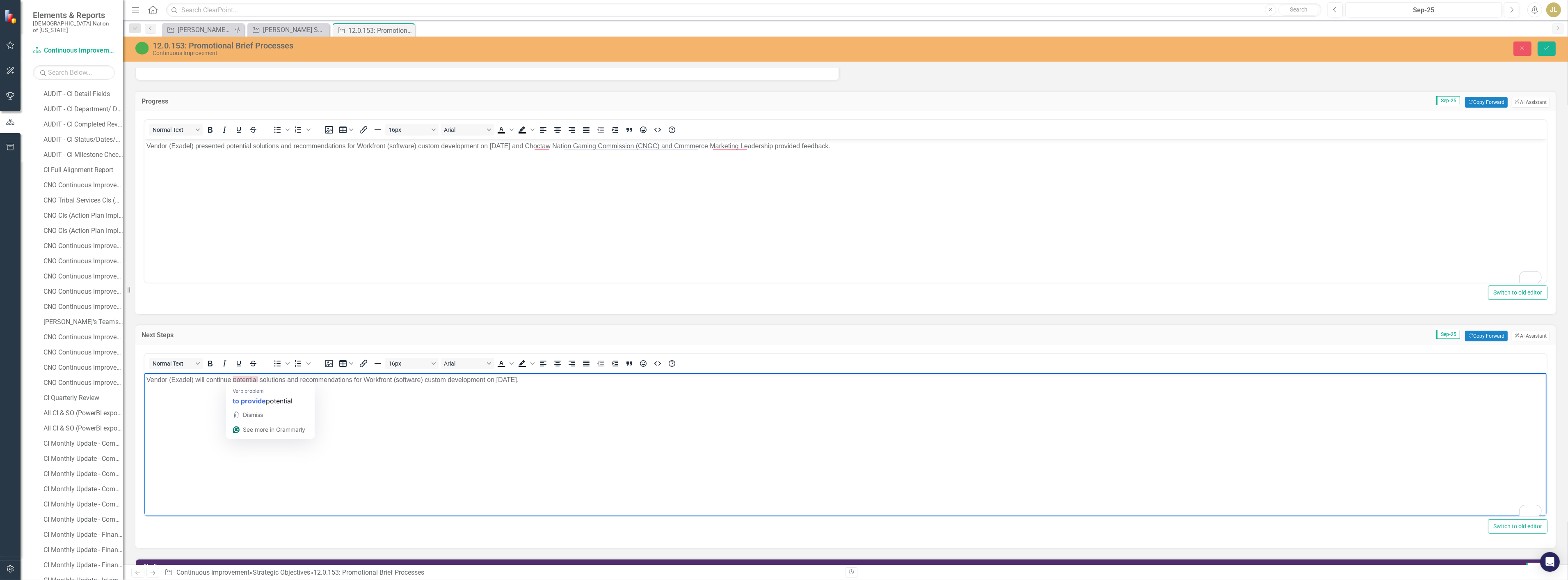
click at [239, 379] on p "Vendor (Exadel) will continue potential solutions and recommendations for Workf…" at bounding box center [846, 380] width 1398 height 10
click at [428, 416] on body "Vendor (Exadel) will continue potential solutions and recommendations for Workf…" at bounding box center [845, 434] width 1403 height 123
click at [227, 378] on p "Vendor (Exadel) will continue potential solutions and recommendations for Workf…" at bounding box center [846, 380] width 1398 height 10
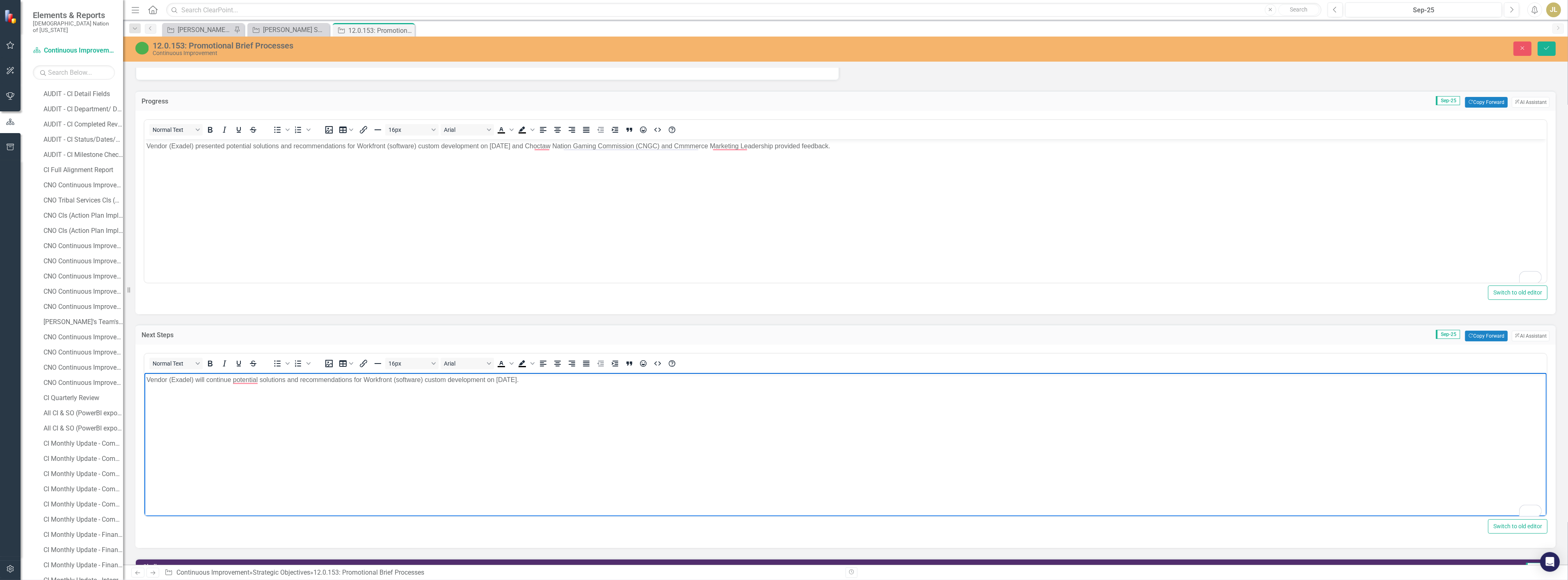
click at [238, 377] on p "Vendor (Exadel) will continue potential solutions and recommendations for Workf…" at bounding box center [846, 380] width 1398 height 10
click at [387, 407] on body "Vendor (Exadel) will continue potential solutions and recommendations for Workf…" at bounding box center [845, 434] width 1403 height 123
click at [241, 382] on p "Vendor (Exadel) will continue potential solutions and recommendations for Workf…" at bounding box center [846, 380] width 1398 height 10
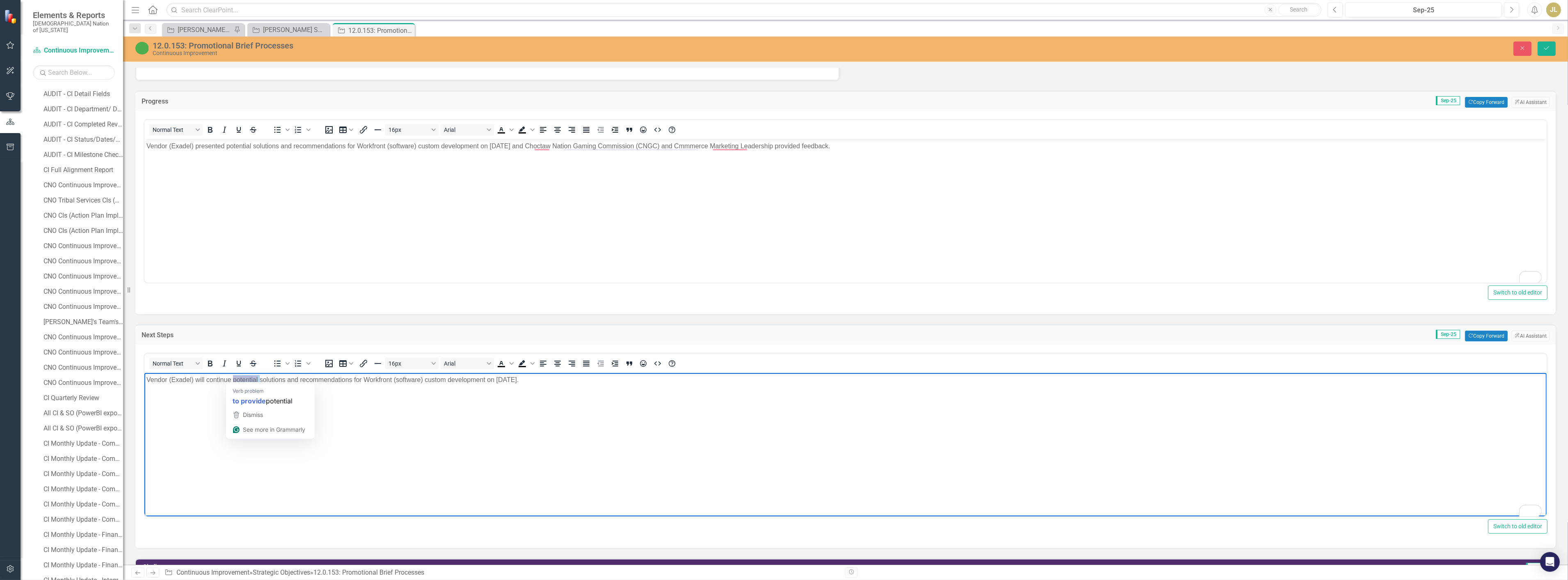
click at [241, 381] on p "Vendor (Exadel) will continue potential solutions and recommendations for Workf…" at bounding box center [846, 380] width 1398 height 10
click at [435, 422] on body "Vendor (Exadel) will continue potential solutions and recommendations for Workf…" at bounding box center [845, 434] width 1403 height 123
click at [248, 382] on p "Vendor (Exadel) will continue potential solutions and recommendations for Workf…" at bounding box center [846, 380] width 1398 height 10
click at [532, 377] on p "Vendor (Exadel) will continue to research and develop solutions and recommendat…" at bounding box center [846, 380] width 1398 height 10
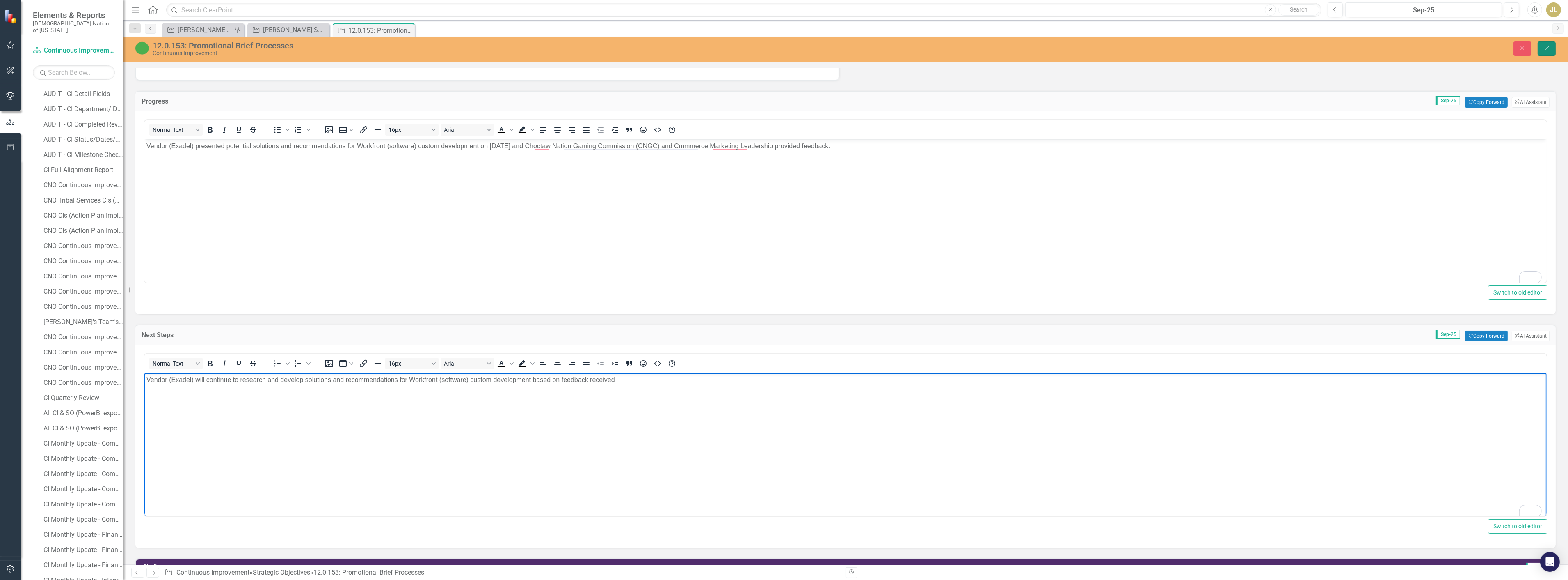
click at [1549, 48] on icon "Save" at bounding box center [1547, 48] width 7 height 5
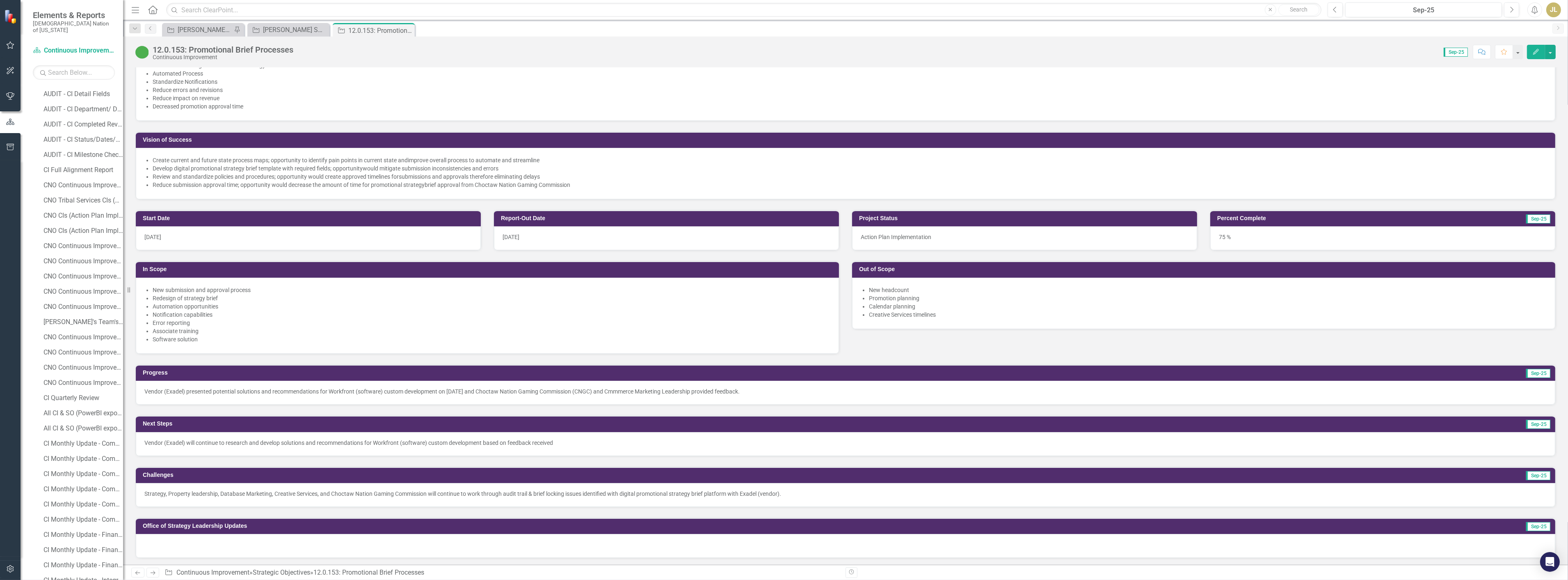
scroll to position [365, 0]
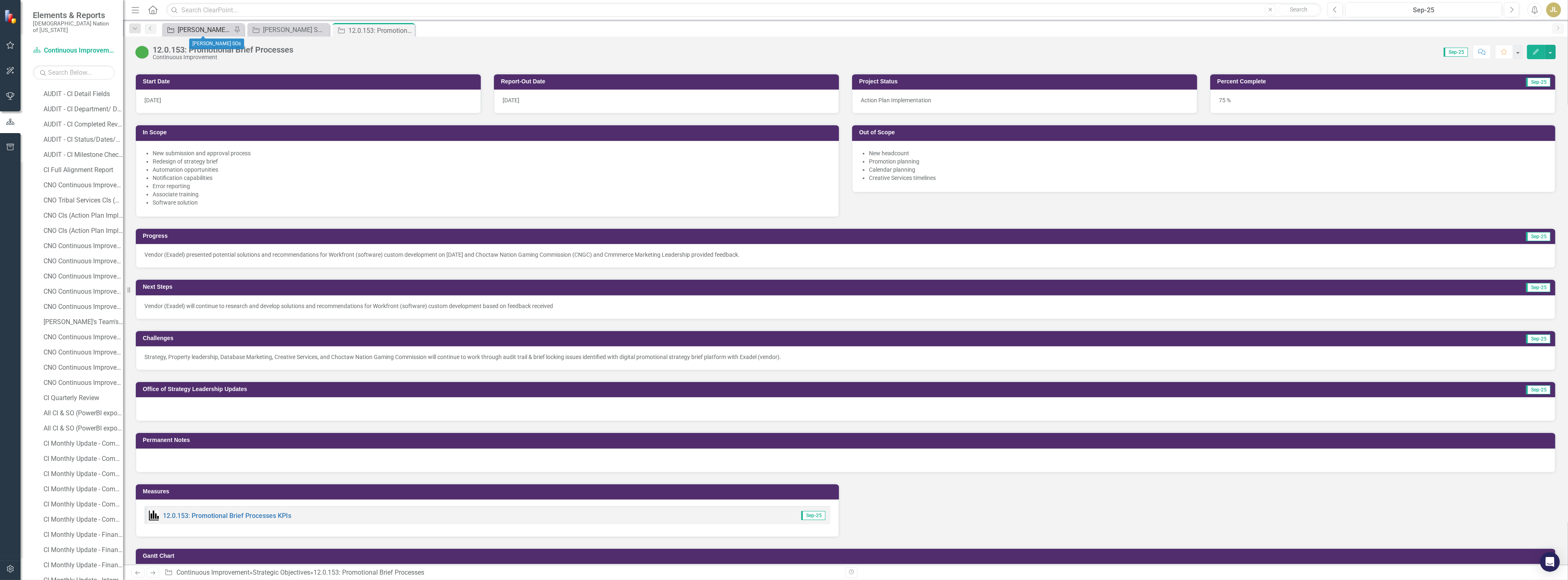
click at [186, 31] on div "[PERSON_NAME] SOs" at bounding box center [204, 29] width 54 height 10
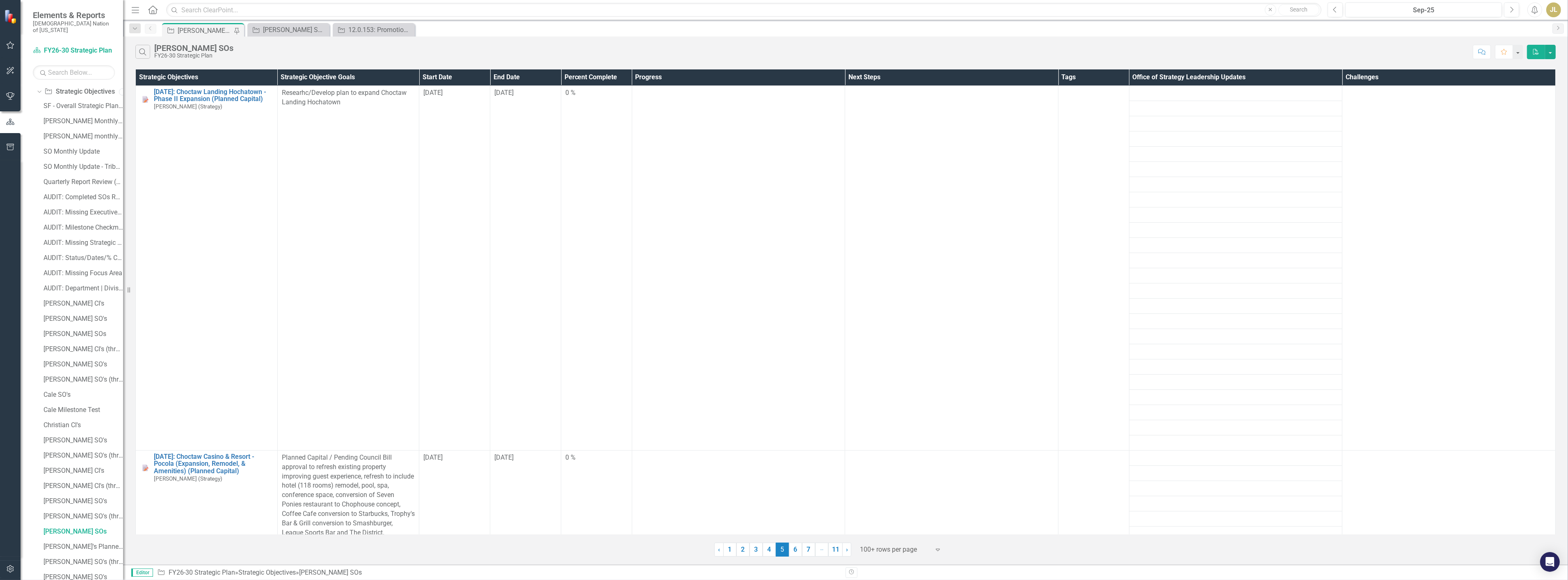
scroll to position [153, 0]
